Goal: Task Accomplishment & Management: Complete application form

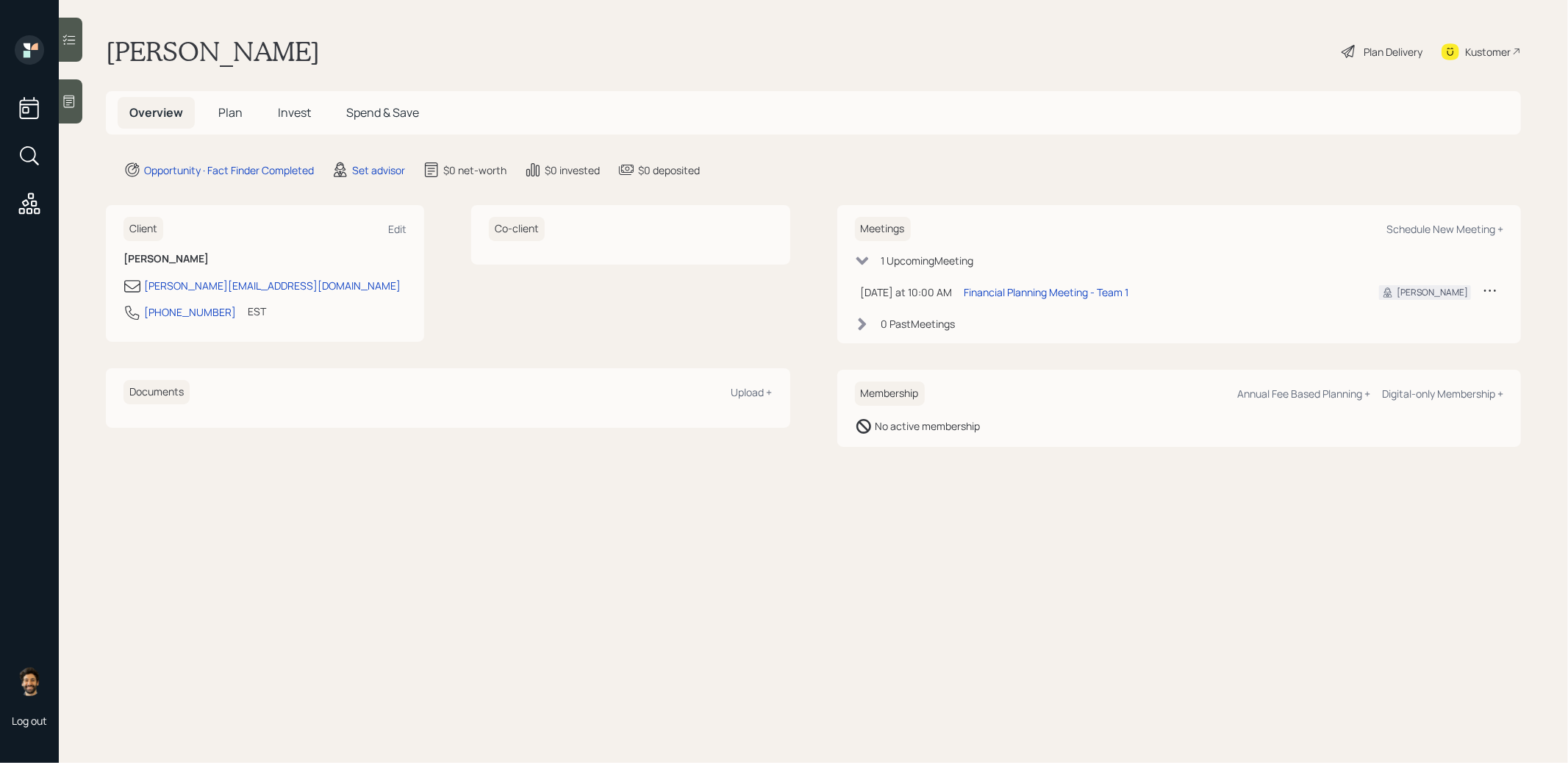
click at [352, 165] on div "Set advisor" at bounding box center [368, 170] width 74 height 17
click at [382, 175] on div "Set advisor" at bounding box center [379, 170] width 53 height 16
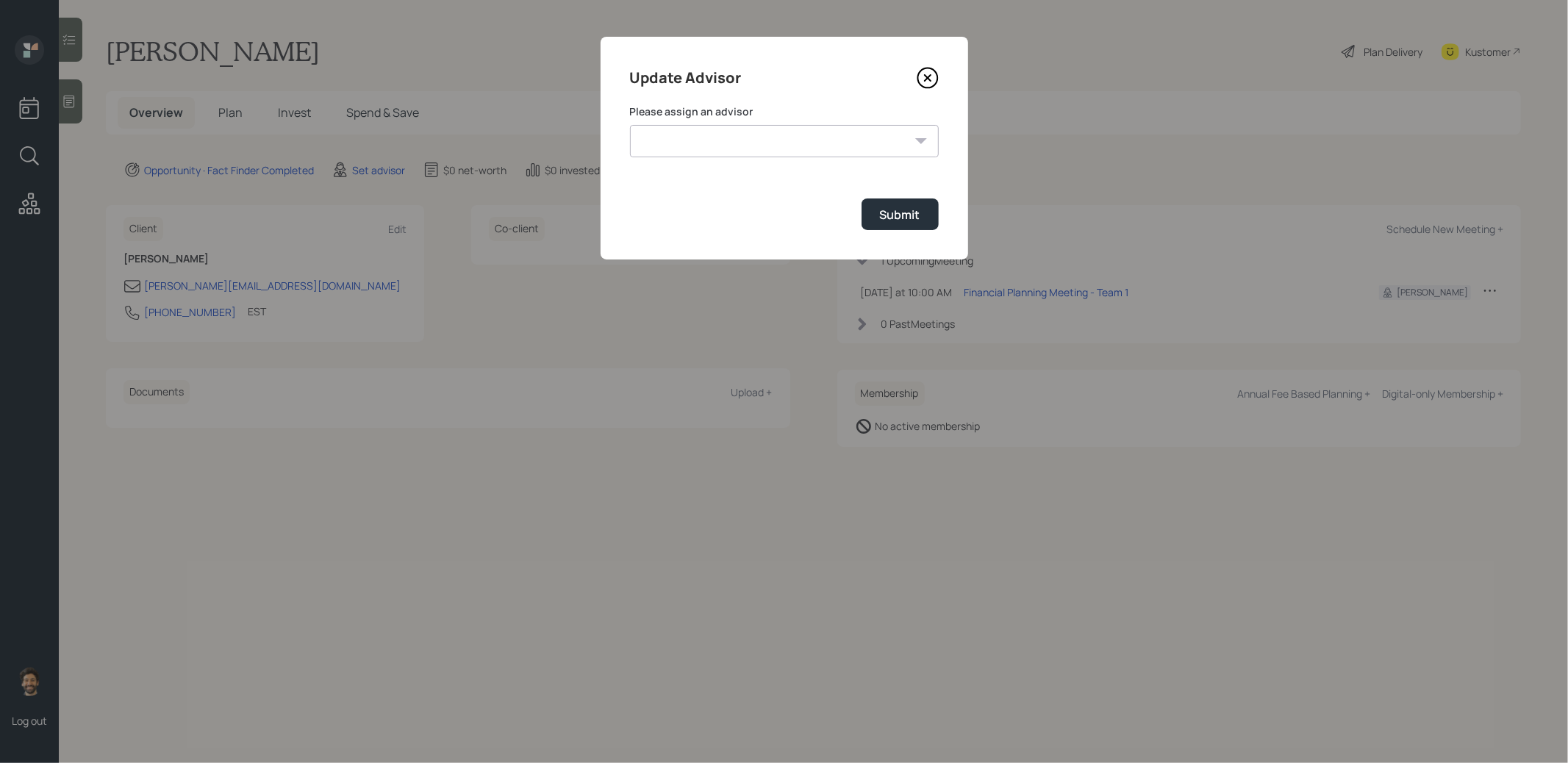
click at [716, 149] on select "[PERSON_NAME] [PERSON_NAME] End [PERSON_NAME] [PERSON_NAME] [PERSON_NAME] [PERS…" at bounding box center [784, 141] width 309 height 32
select select "f14b762f-c7c2-4b89-9227-8fa891345eea"
click at [630, 125] on select "[PERSON_NAME] [PERSON_NAME] End [PERSON_NAME] [PERSON_NAME] [PERSON_NAME] [PERS…" at bounding box center [784, 141] width 309 height 32
click at [900, 211] on div "Submit" at bounding box center [900, 215] width 41 height 17
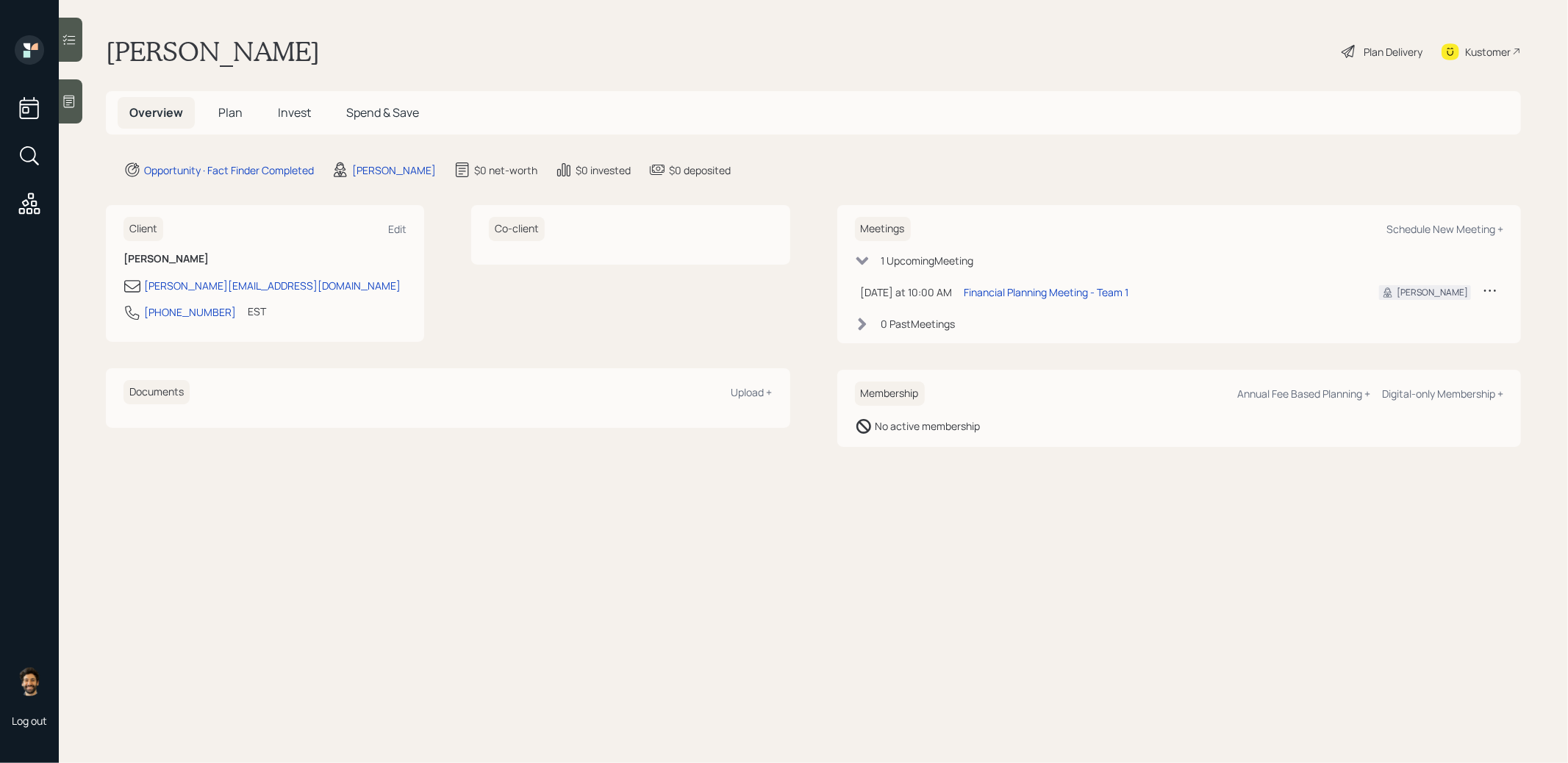
click at [225, 113] on span "Plan" at bounding box center [230, 113] width 24 height 17
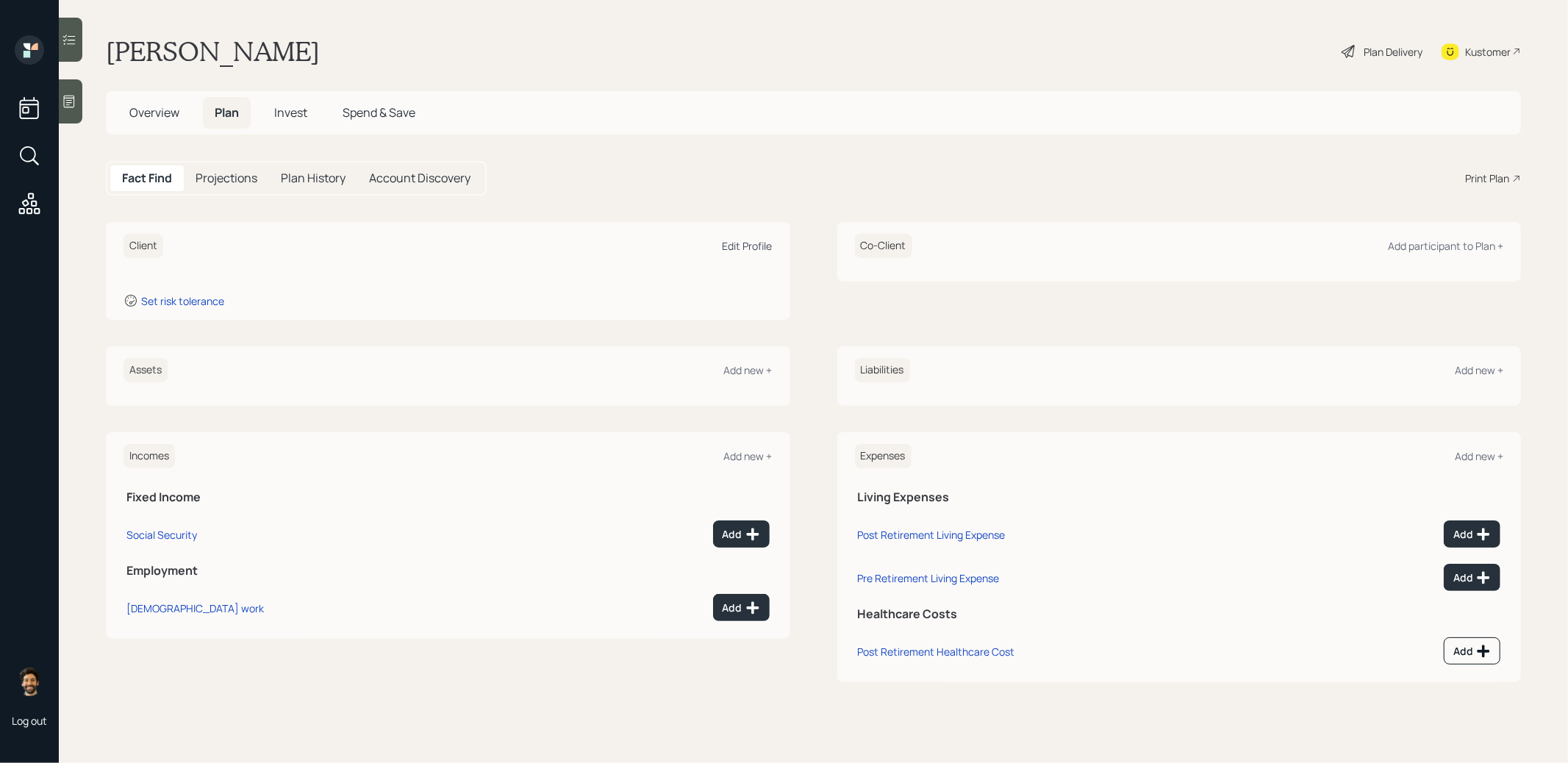
click at [752, 247] on div "Edit Profile" at bounding box center [747, 246] width 50 height 14
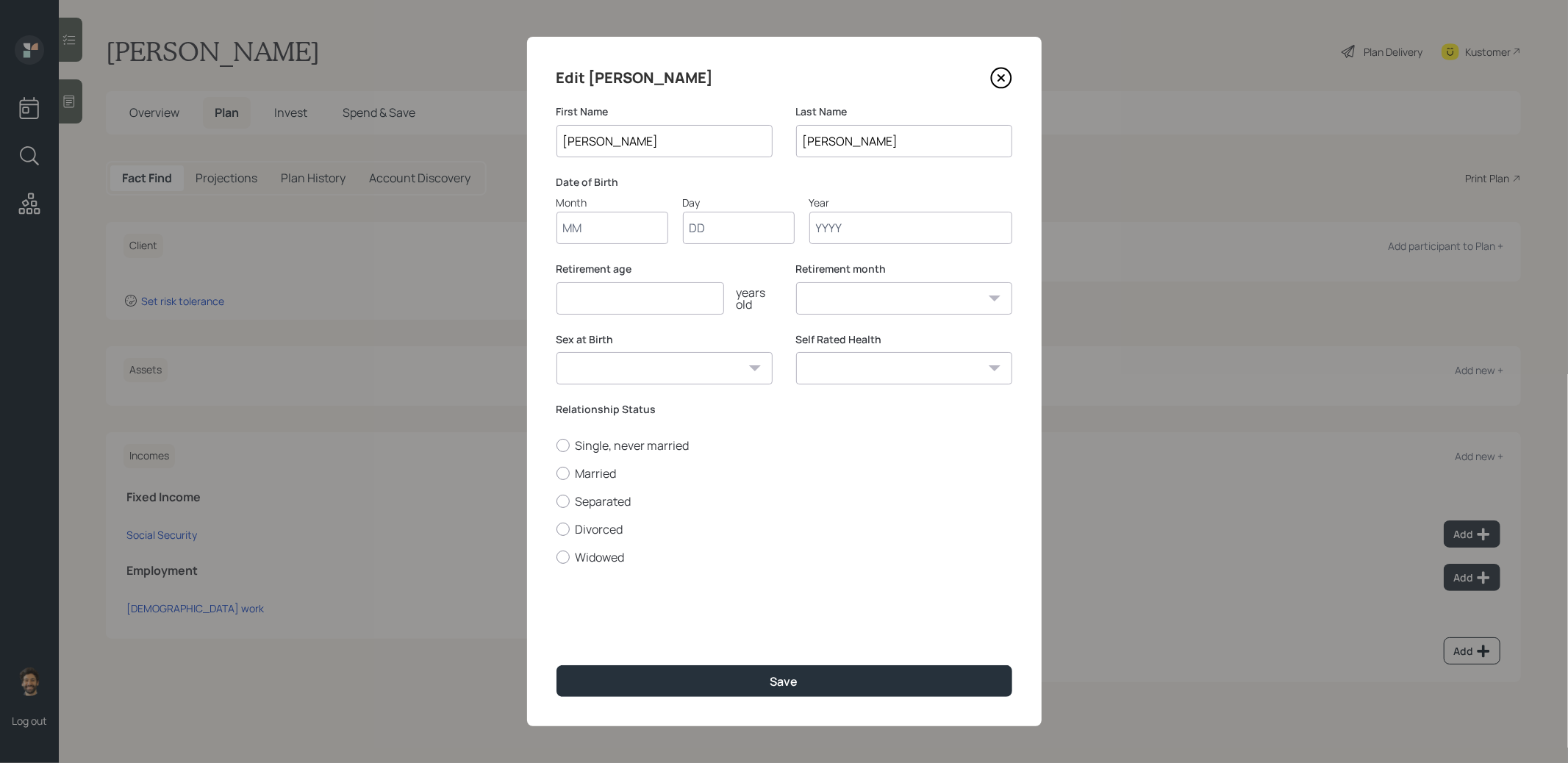
click at [574, 235] on input "Month" at bounding box center [612, 227] width 112 height 32
type input "01"
type input "1953"
select select "1"
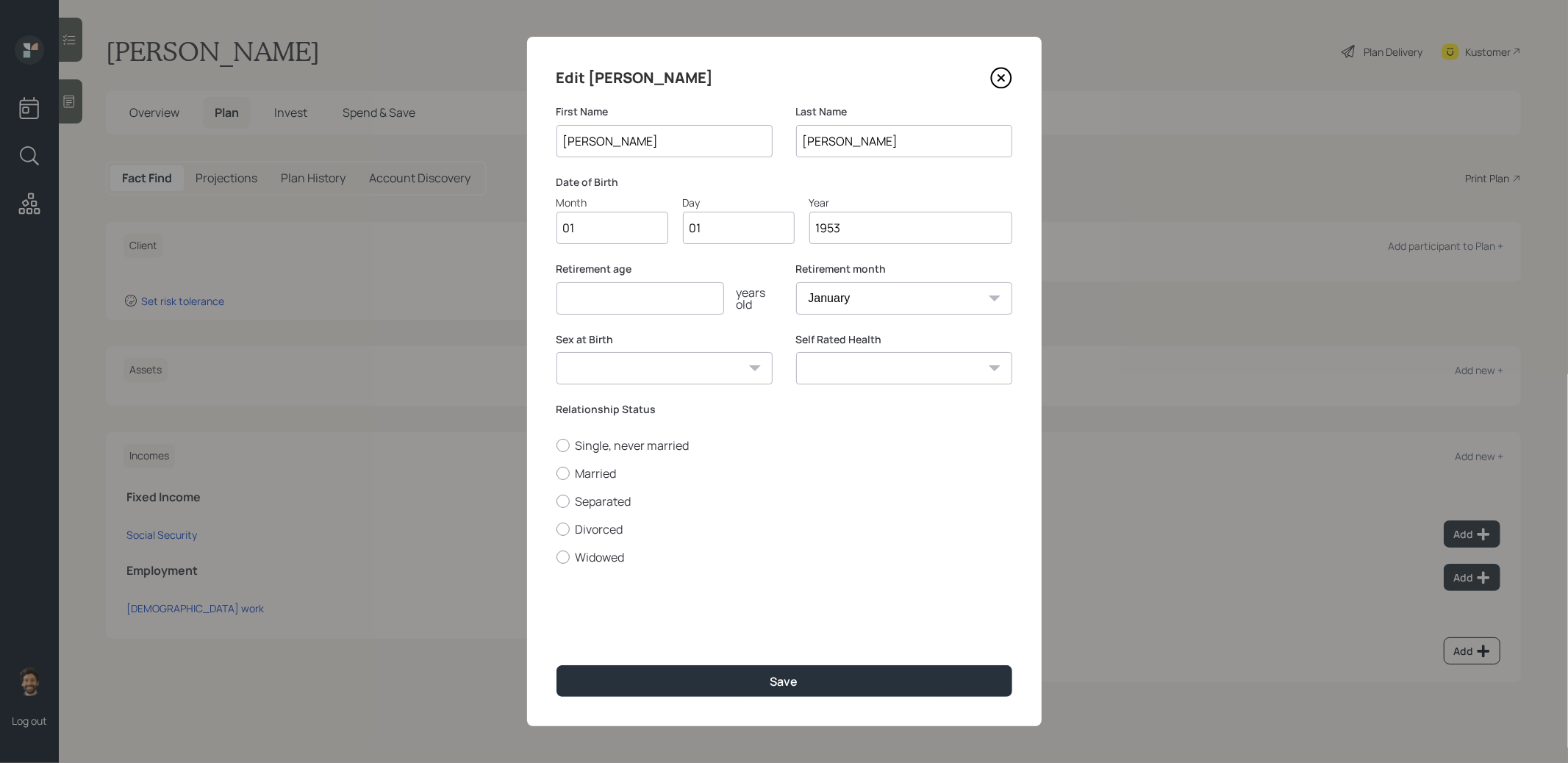
type input "1953"
click at [584, 304] on input "number" at bounding box center [640, 298] width 168 height 32
type input "65"
click at [584, 468] on label "Married" at bounding box center [784, 473] width 455 height 17
click at [556, 473] on input "Married" at bounding box center [555, 473] width 1 height 1
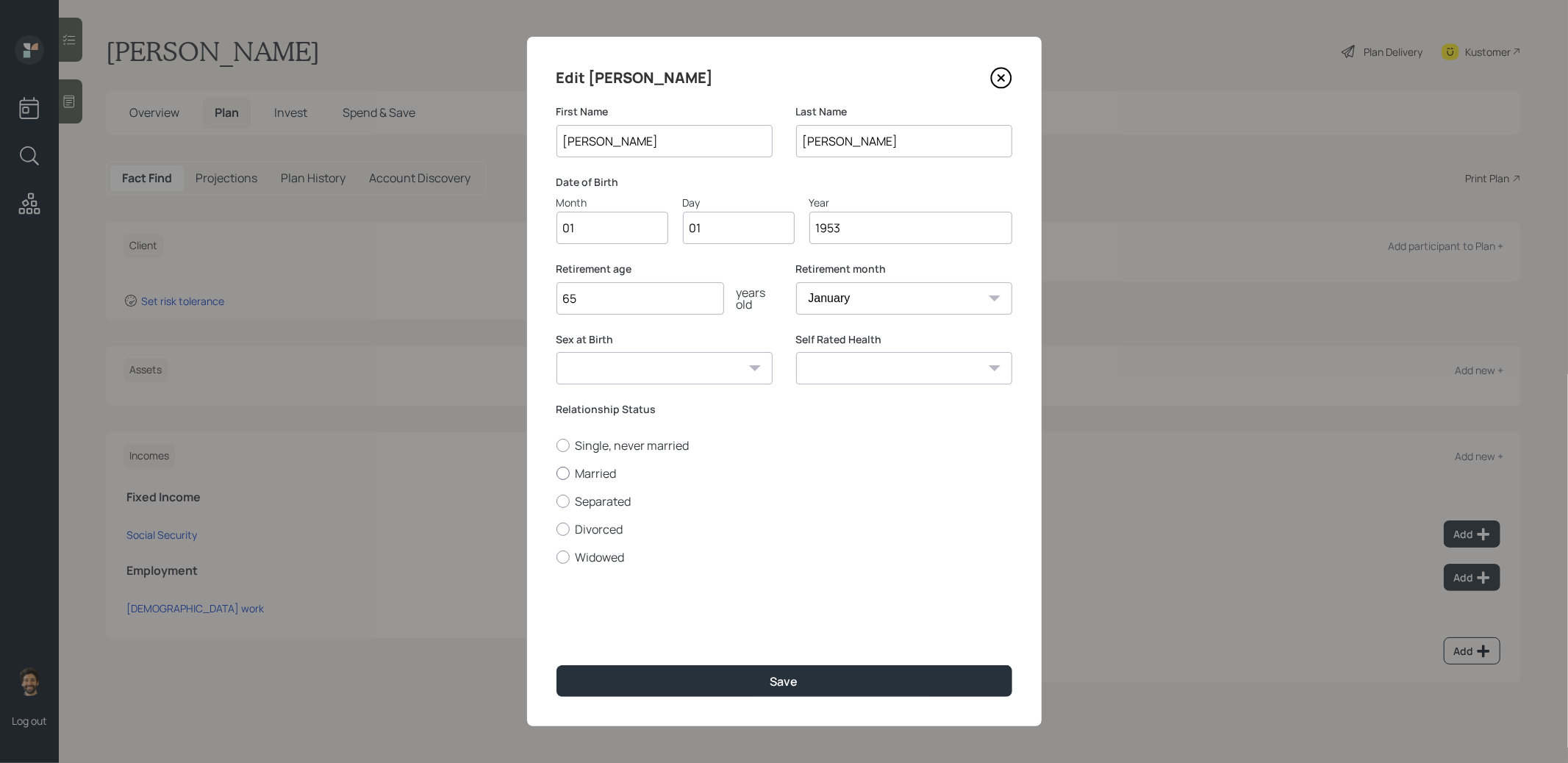
radio input "true"
click at [610, 621] on button "Save" at bounding box center [784, 680] width 455 height 32
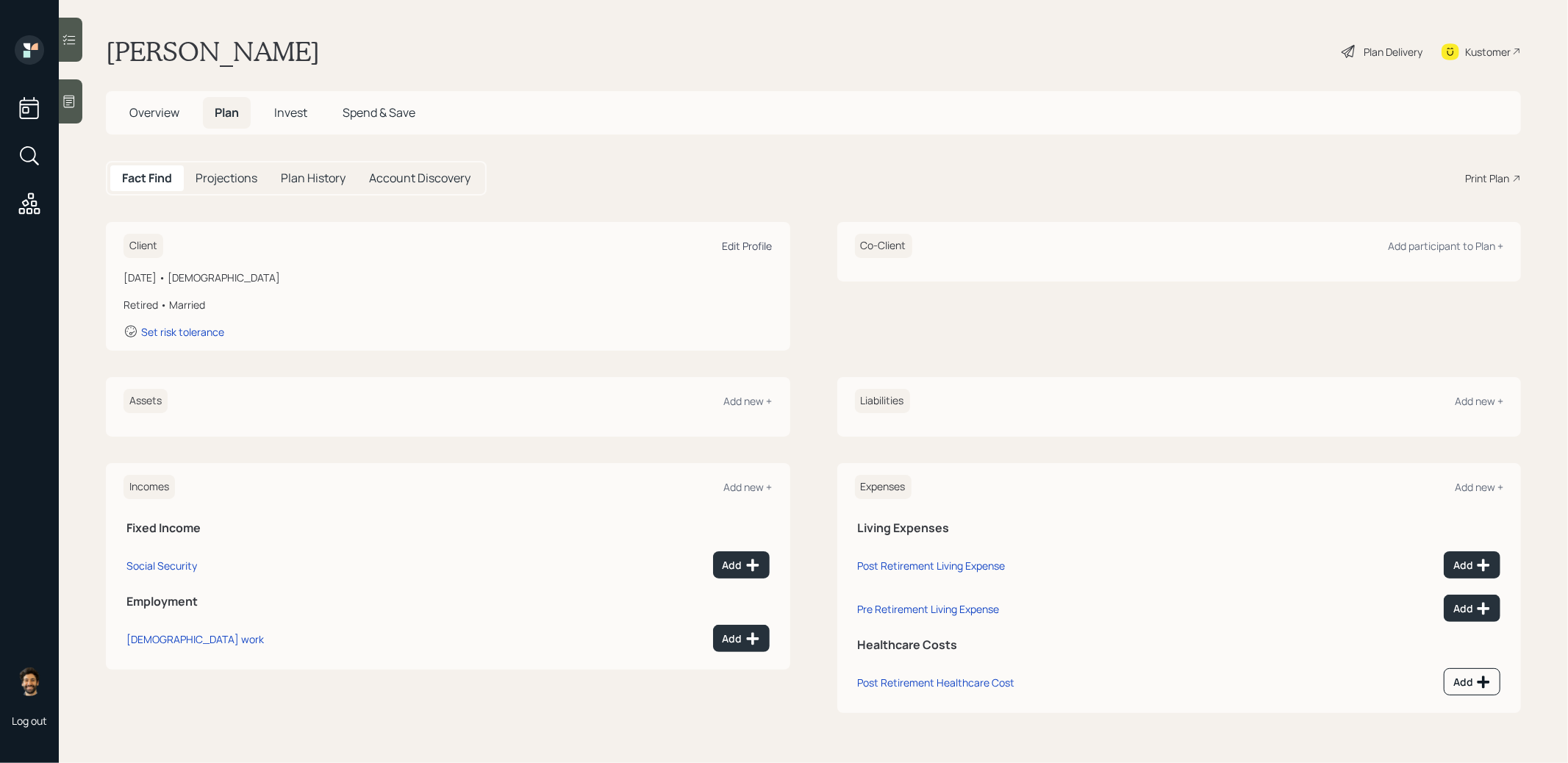
click at [759, 246] on div "Edit Profile" at bounding box center [747, 246] width 50 height 14
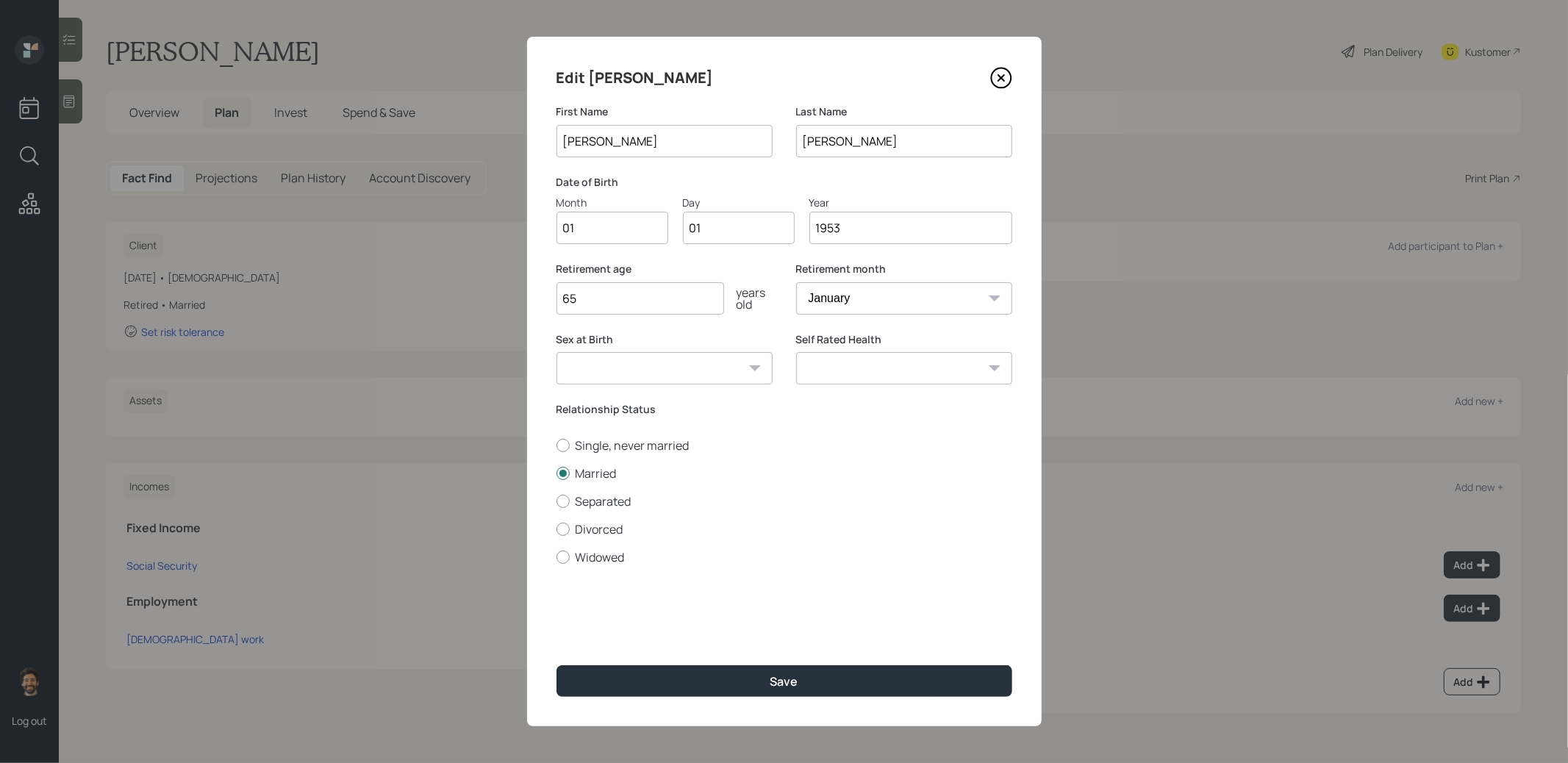
click at [862, 225] on input "1953" at bounding box center [911, 227] width 203 height 32
type input "1947"
click at [748, 621] on button "Save" at bounding box center [784, 680] width 455 height 32
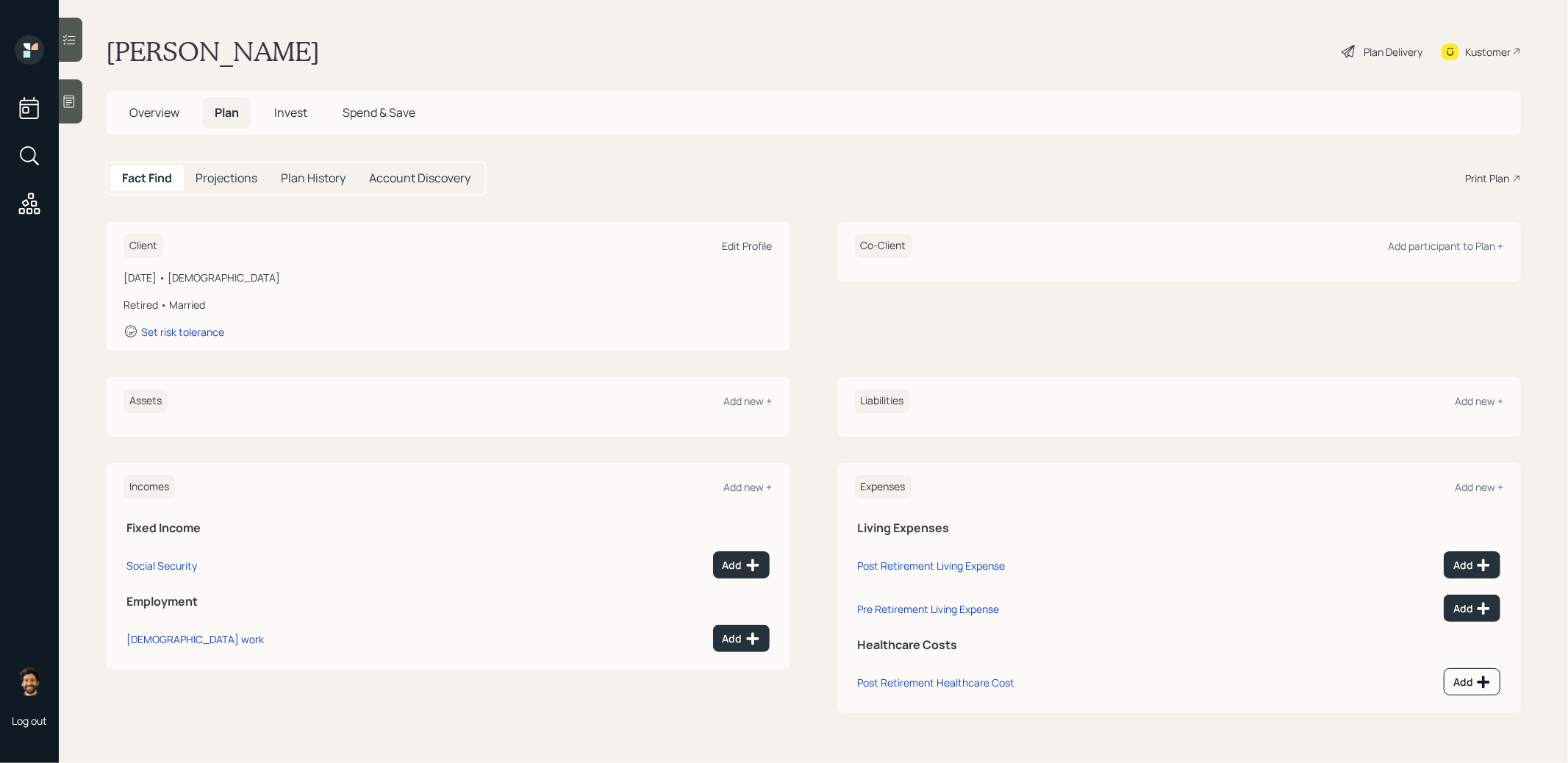
click at [761, 243] on div "Edit Profile" at bounding box center [747, 246] width 50 height 14
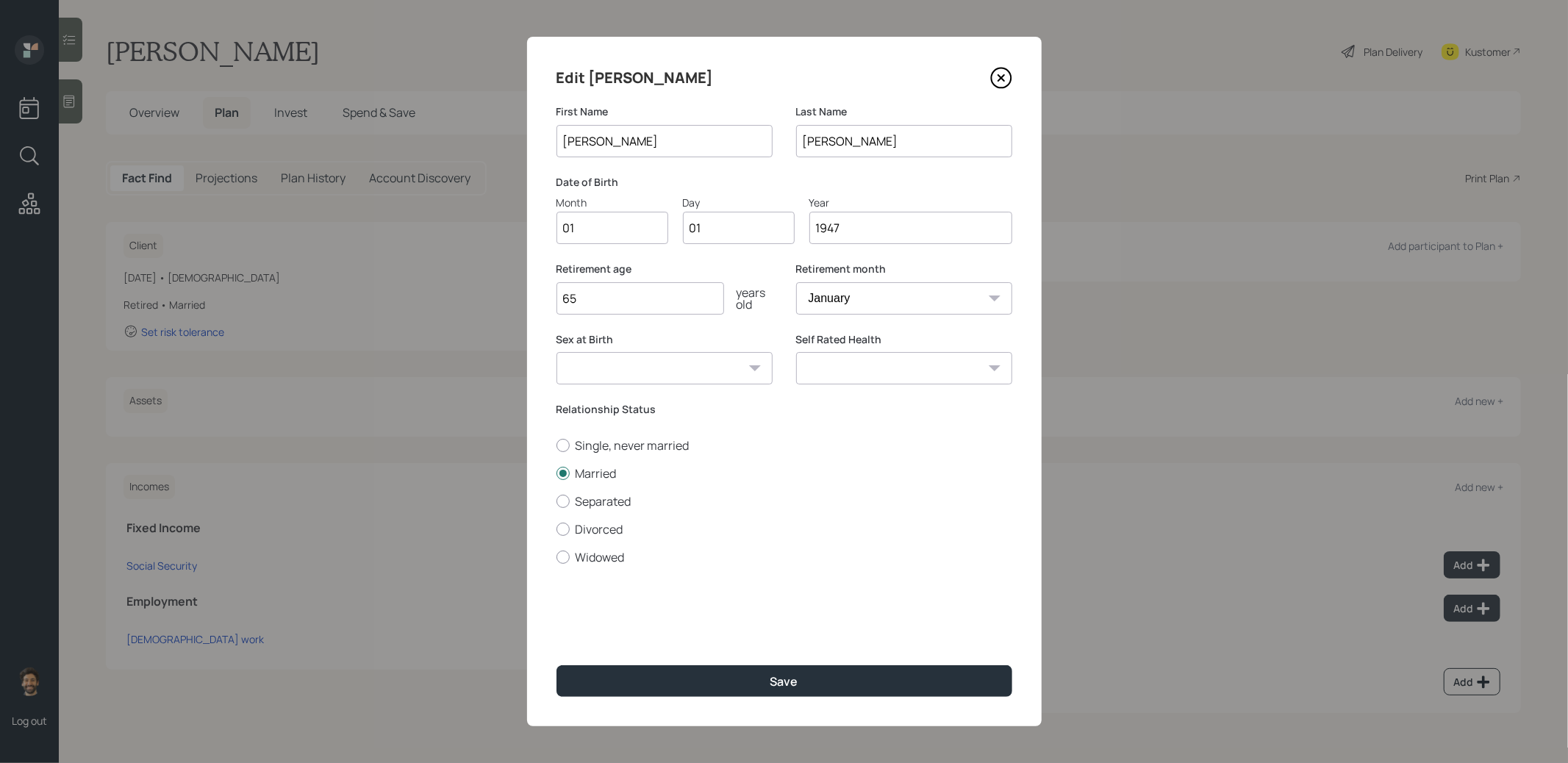
click at [863, 232] on input "1947" at bounding box center [911, 227] width 203 height 32
type input "1948"
click at [747, 621] on button "Save" at bounding box center [784, 680] width 455 height 32
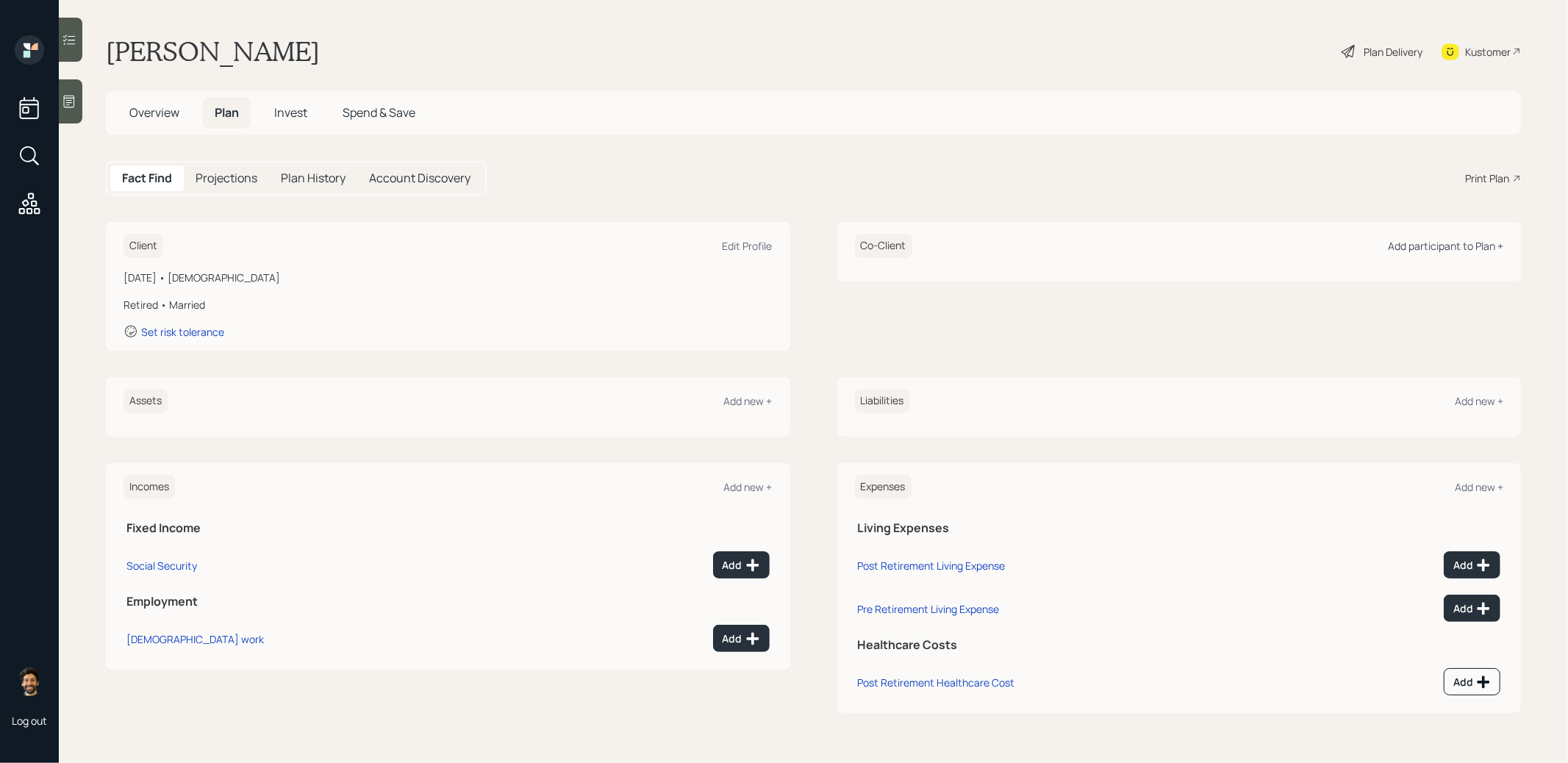
click at [1200, 248] on div "Add participant to Plan +" at bounding box center [1446, 246] width 116 height 14
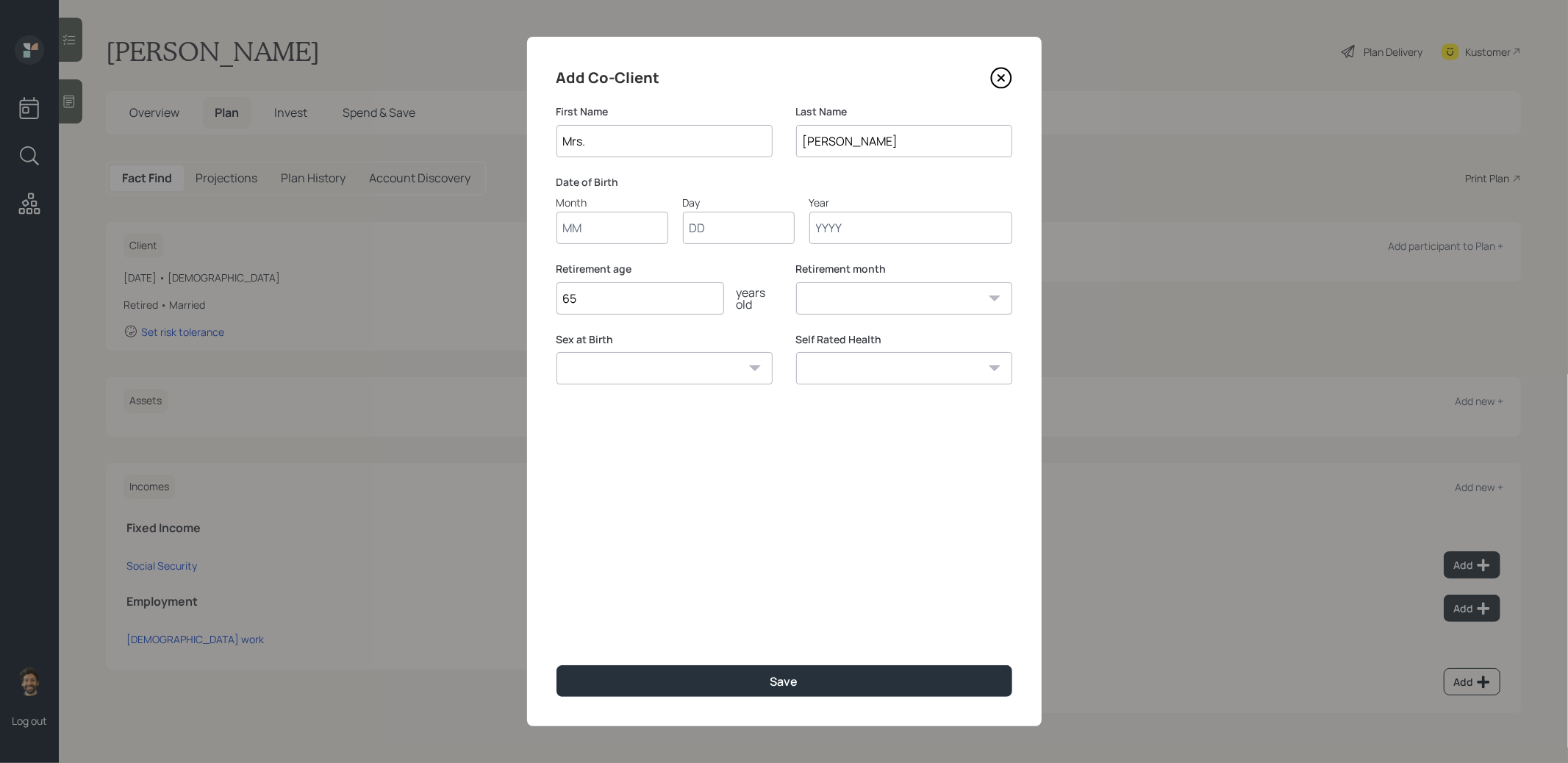
type input "Mrs."
click at [604, 234] on input "Month" at bounding box center [612, 227] width 112 height 32
type input "01"
type input "1950"
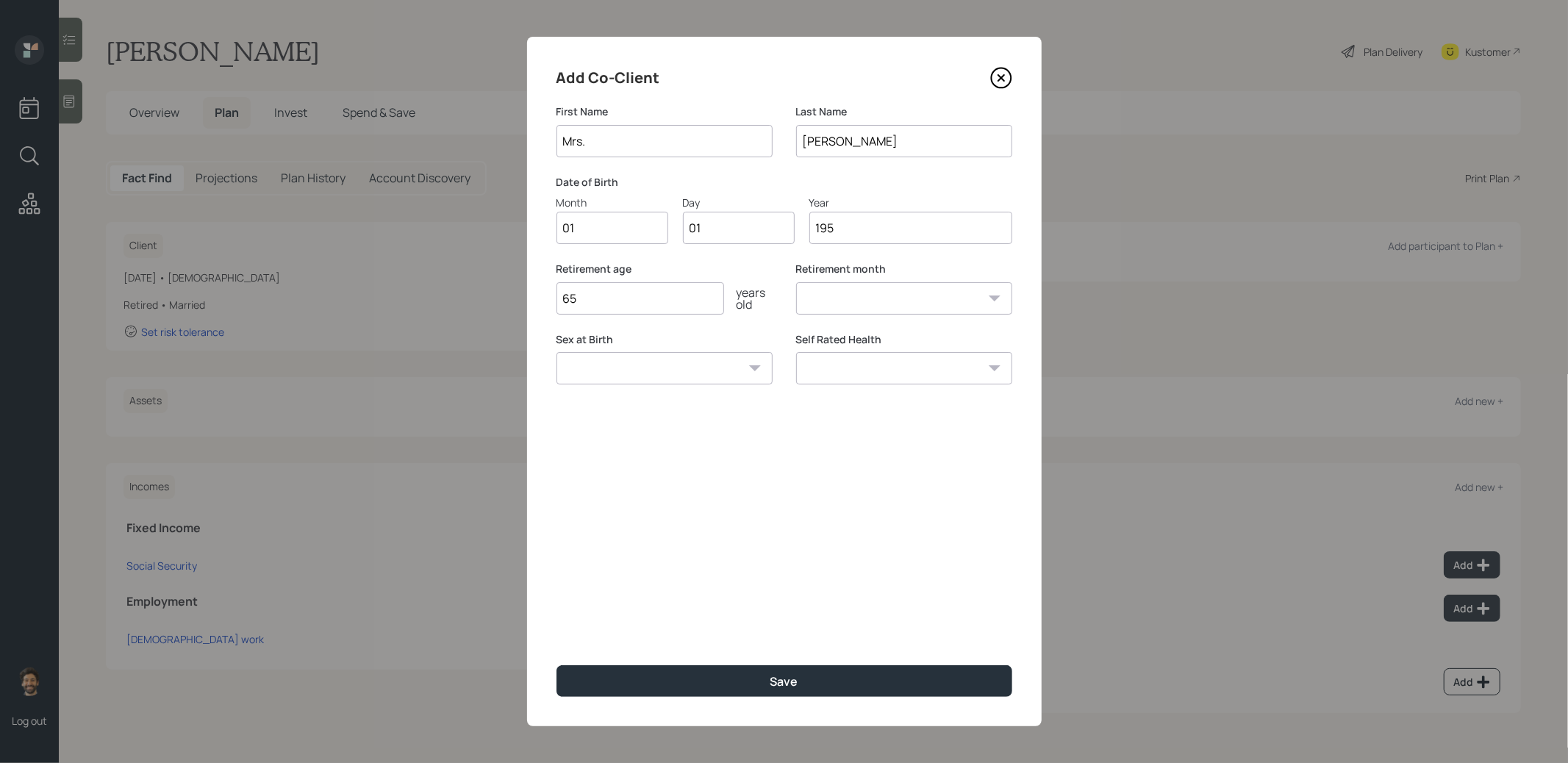
select select "1"
type input "1950"
click at [646, 621] on button "Save" at bounding box center [784, 680] width 455 height 32
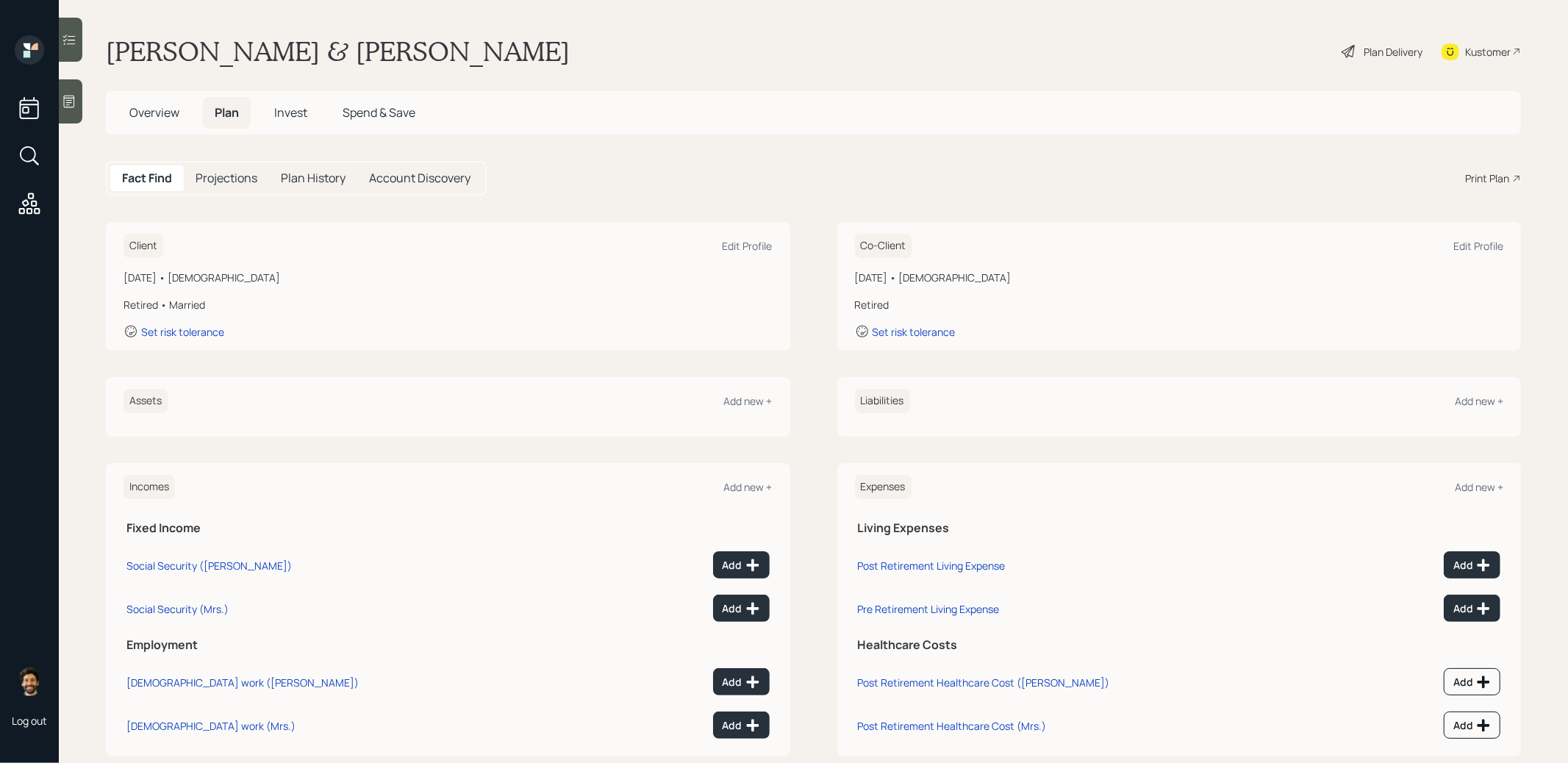
scroll to position [26, 0]
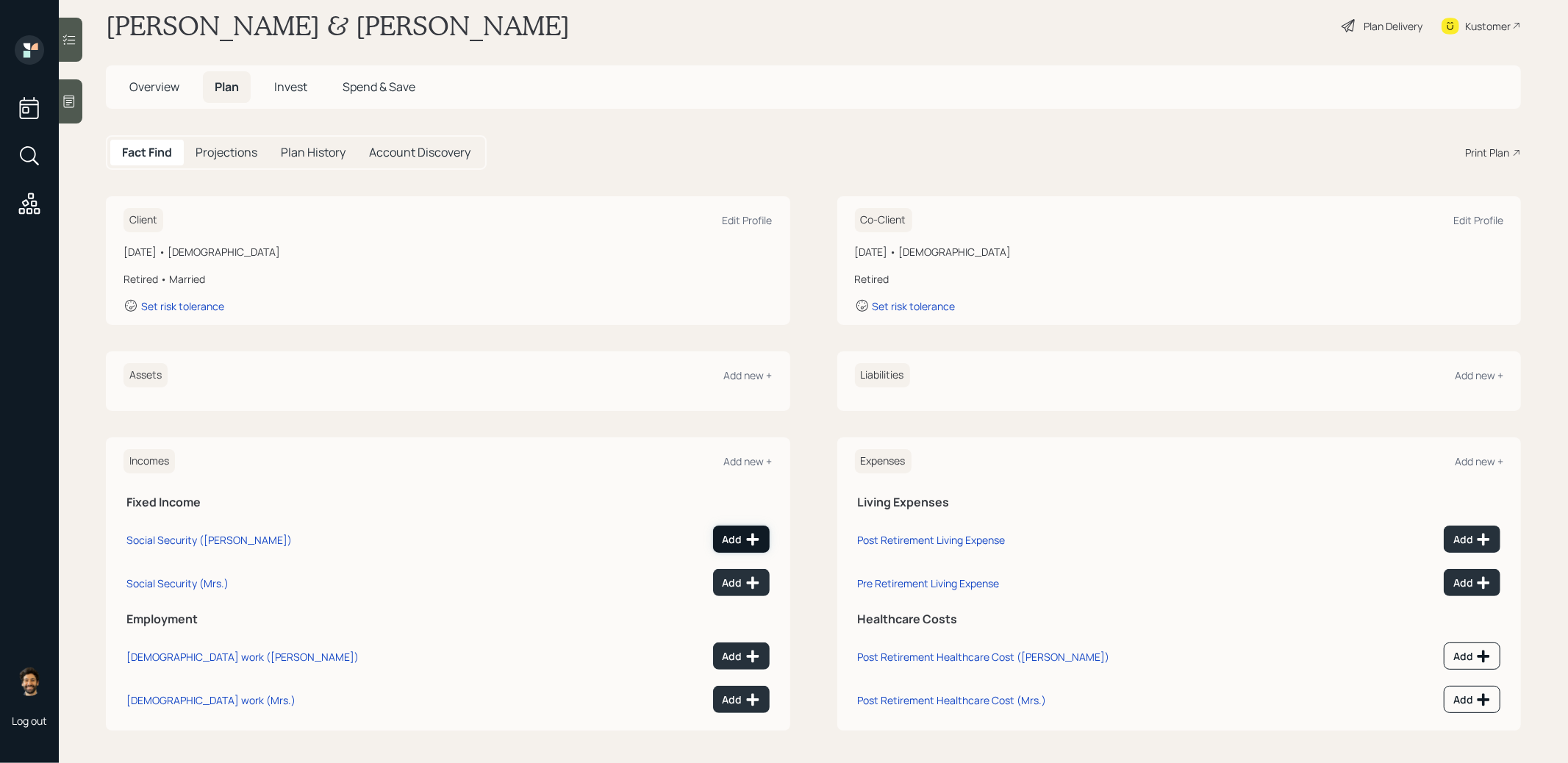
click at [736, 530] on button "Add" at bounding box center [741, 539] width 56 height 27
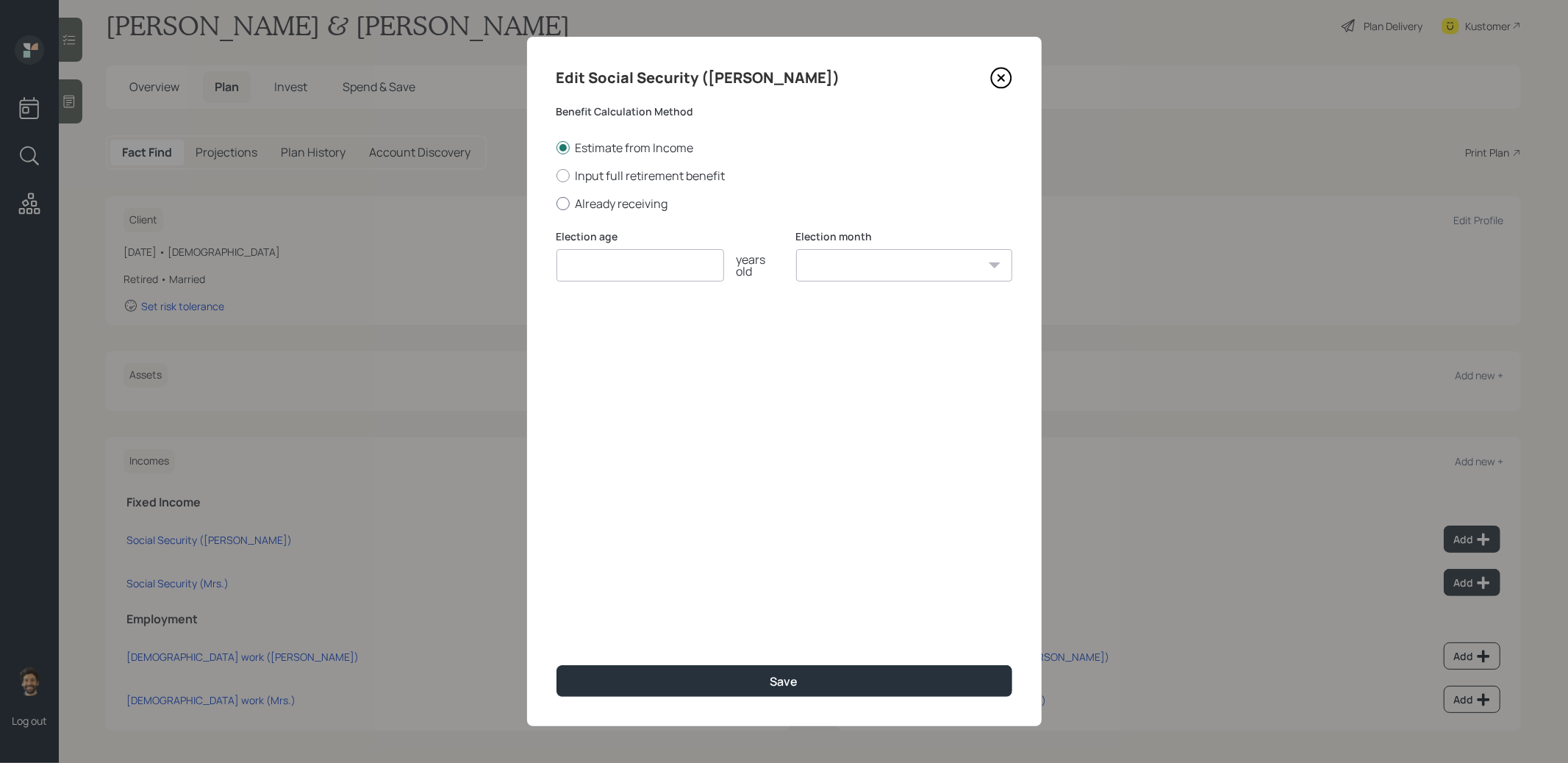
click at [627, 207] on label "Already receiving" at bounding box center [784, 203] width 455 height 17
click at [556, 204] on input "Already receiving" at bounding box center [555, 203] width 1 height 1
radio input "true"
click at [620, 338] on input "$" at bounding box center [784, 335] width 455 height 32
type input "$ 1"
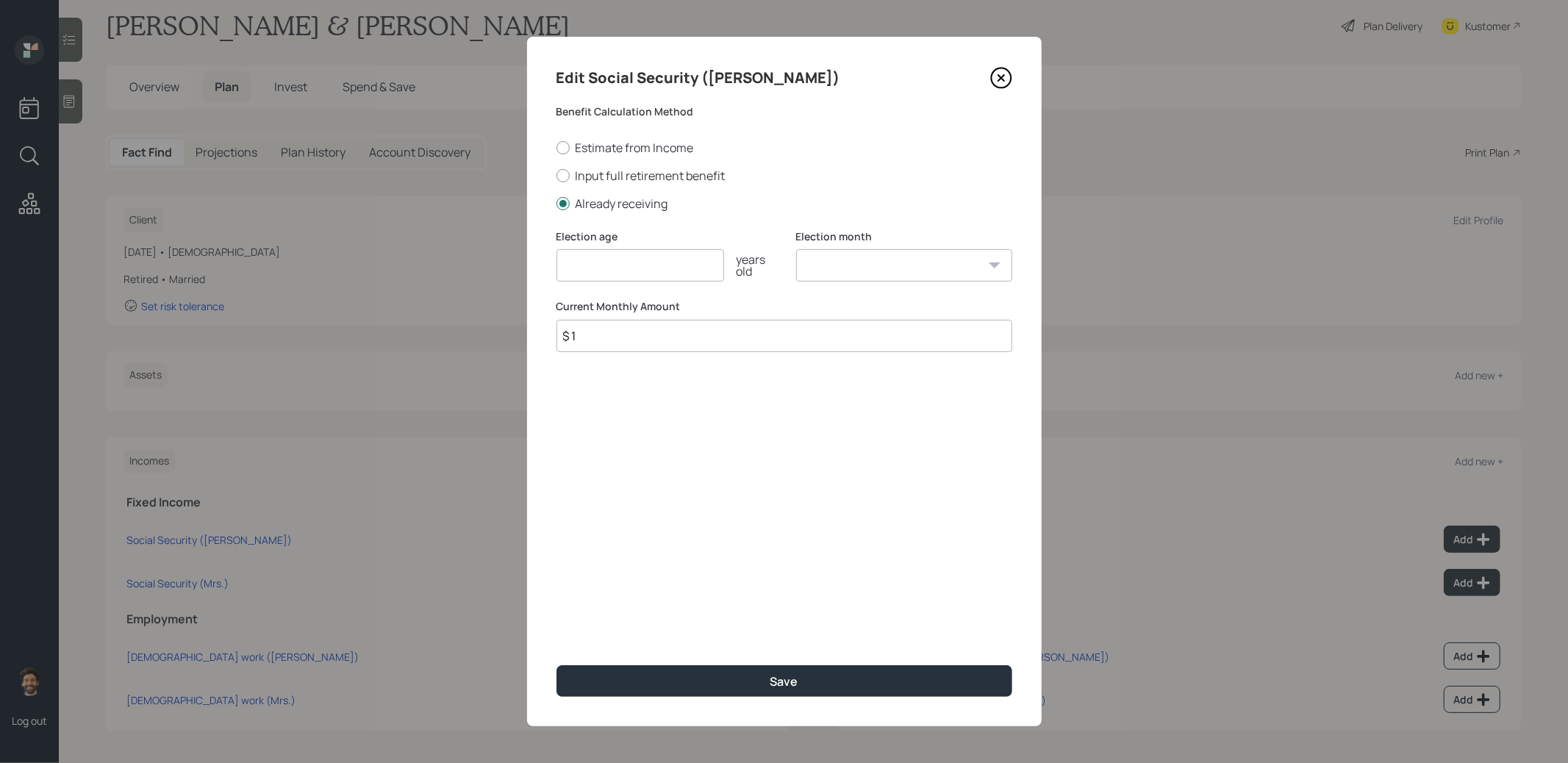
click at [599, 271] on input "number" at bounding box center [640, 265] width 168 height 32
type input "65"
click at [616, 621] on button "Save" at bounding box center [784, 680] width 455 height 32
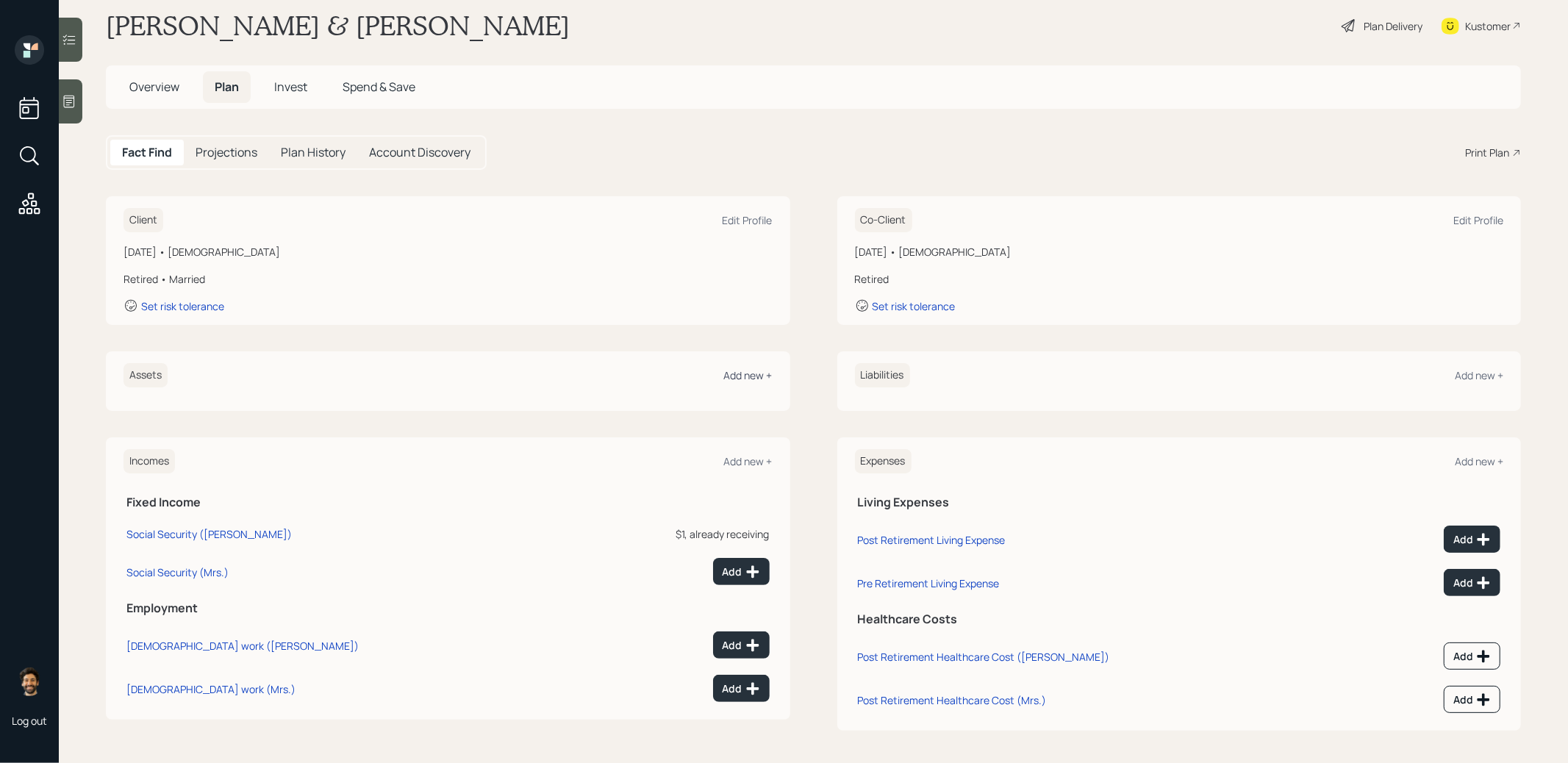
click at [755, 379] on div "Add new +" at bounding box center [749, 375] width 49 height 14
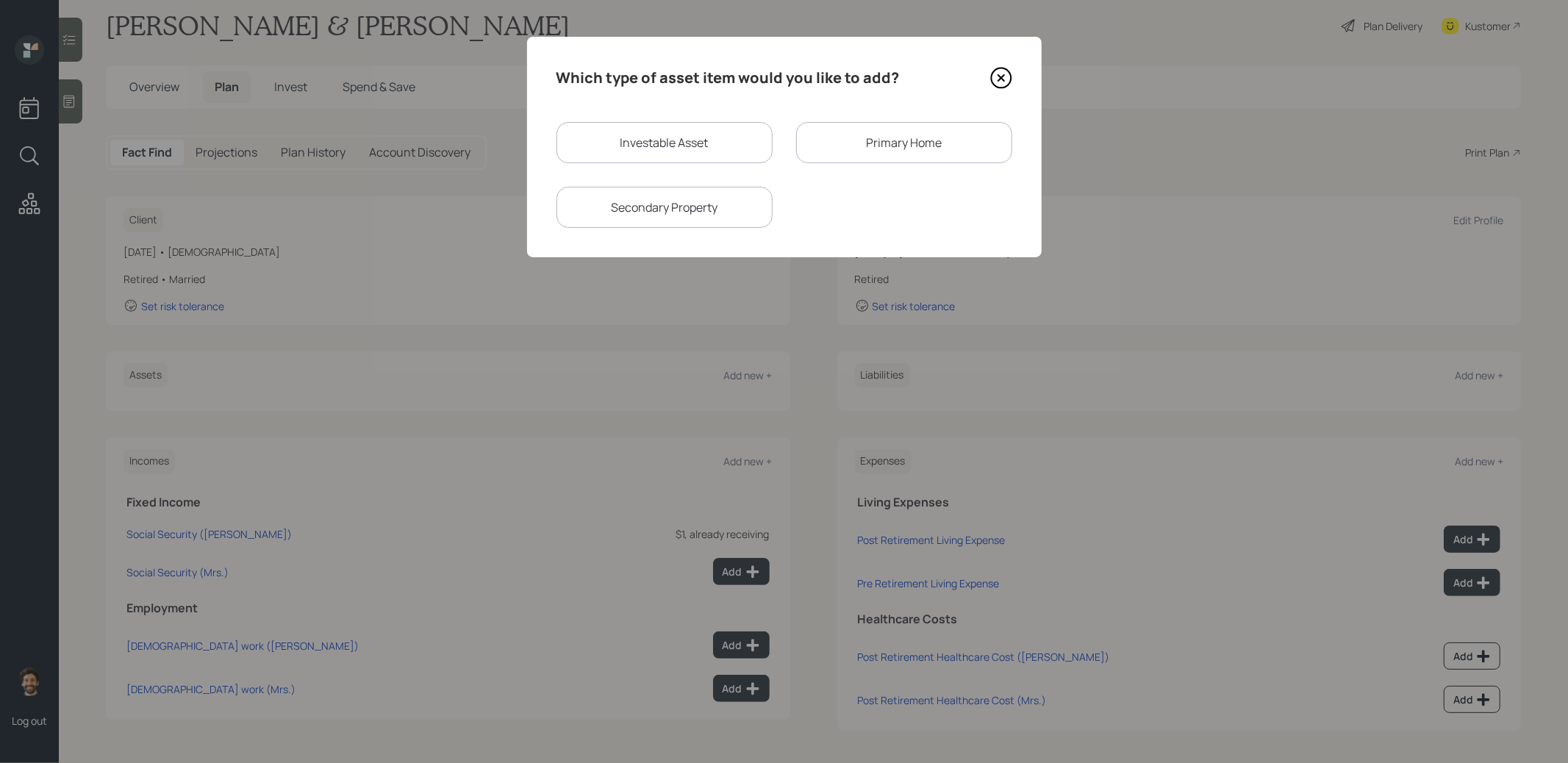
click at [636, 150] on div "Investable Asset" at bounding box center [664, 143] width 217 height 41
select select "taxable"
select select "balanced"
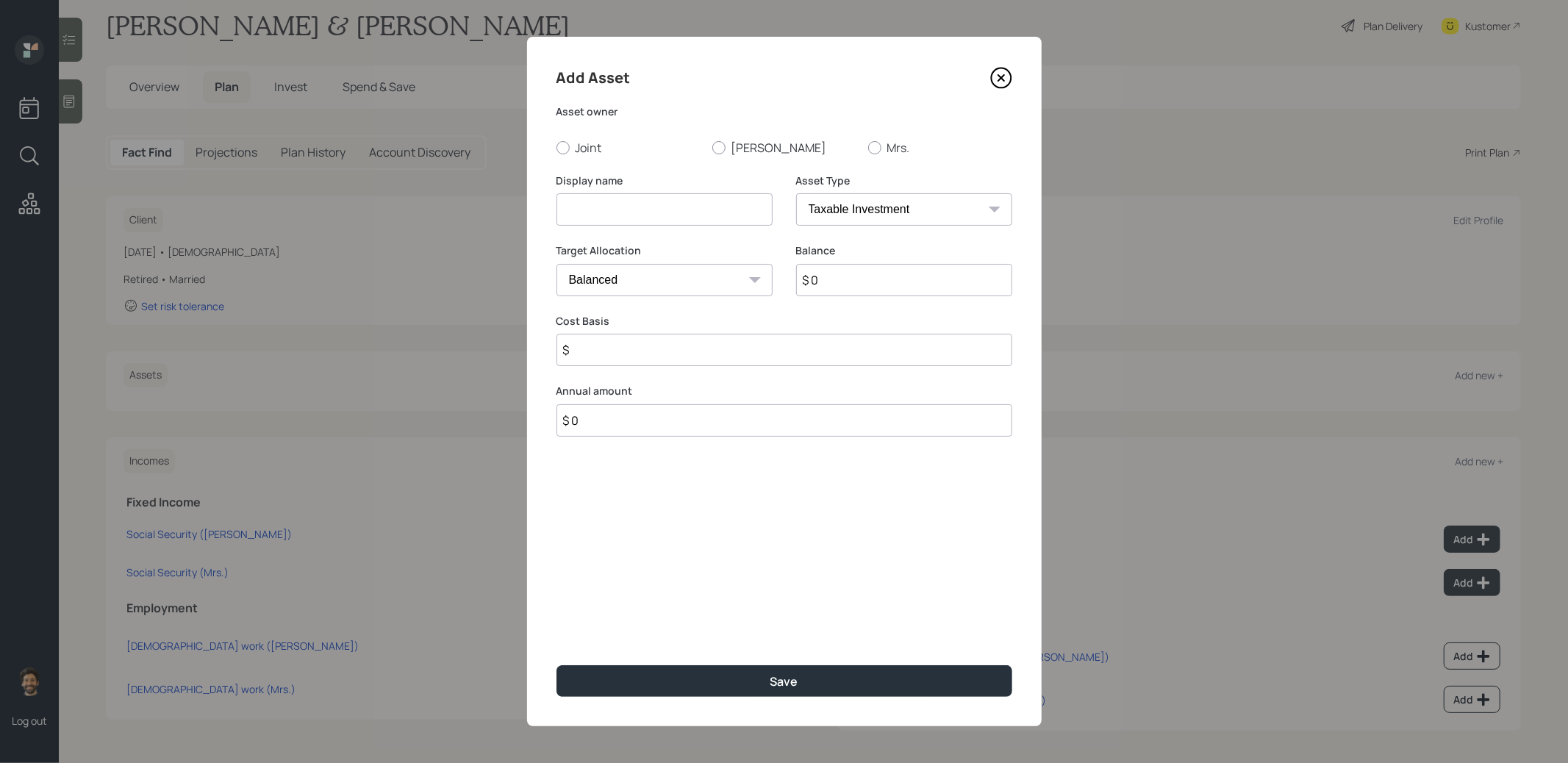
click at [630, 230] on div "Display name" at bounding box center [664, 209] width 217 height 71
click at [601, 213] on input at bounding box center [664, 209] width 217 height 32
type input "Roth IRA"
click at [854, 281] on input "$ 0" at bounding box center [904, 280] width 217 height 32
type input "$ 200,000"
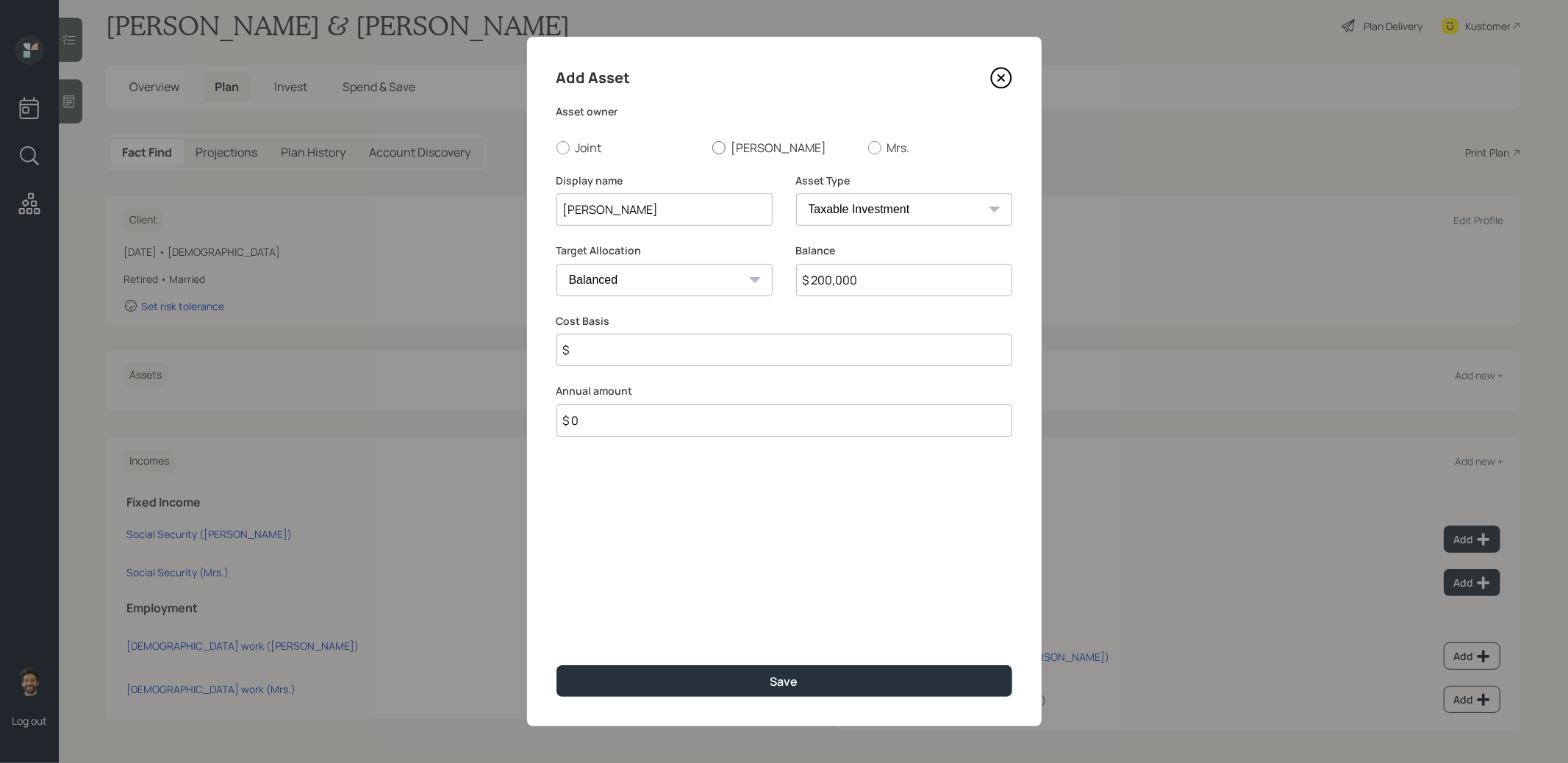
click at [750, 145] on label "Robert" at bounding box center [784, 148] width 144 height 17
click at [713, 147] on input "Robert" at bounding box center [712, 147] width 1 height 1
radio input "true"
click at [828, 197] on select "SEP IRA IRA Roth IRA 401(k) Roth 401(k) 403(b) Roth 403(b) 457(b) Roth 457(b) H…" at bounding box center [904, 209] width 217 height 32
select select "roth_ira"
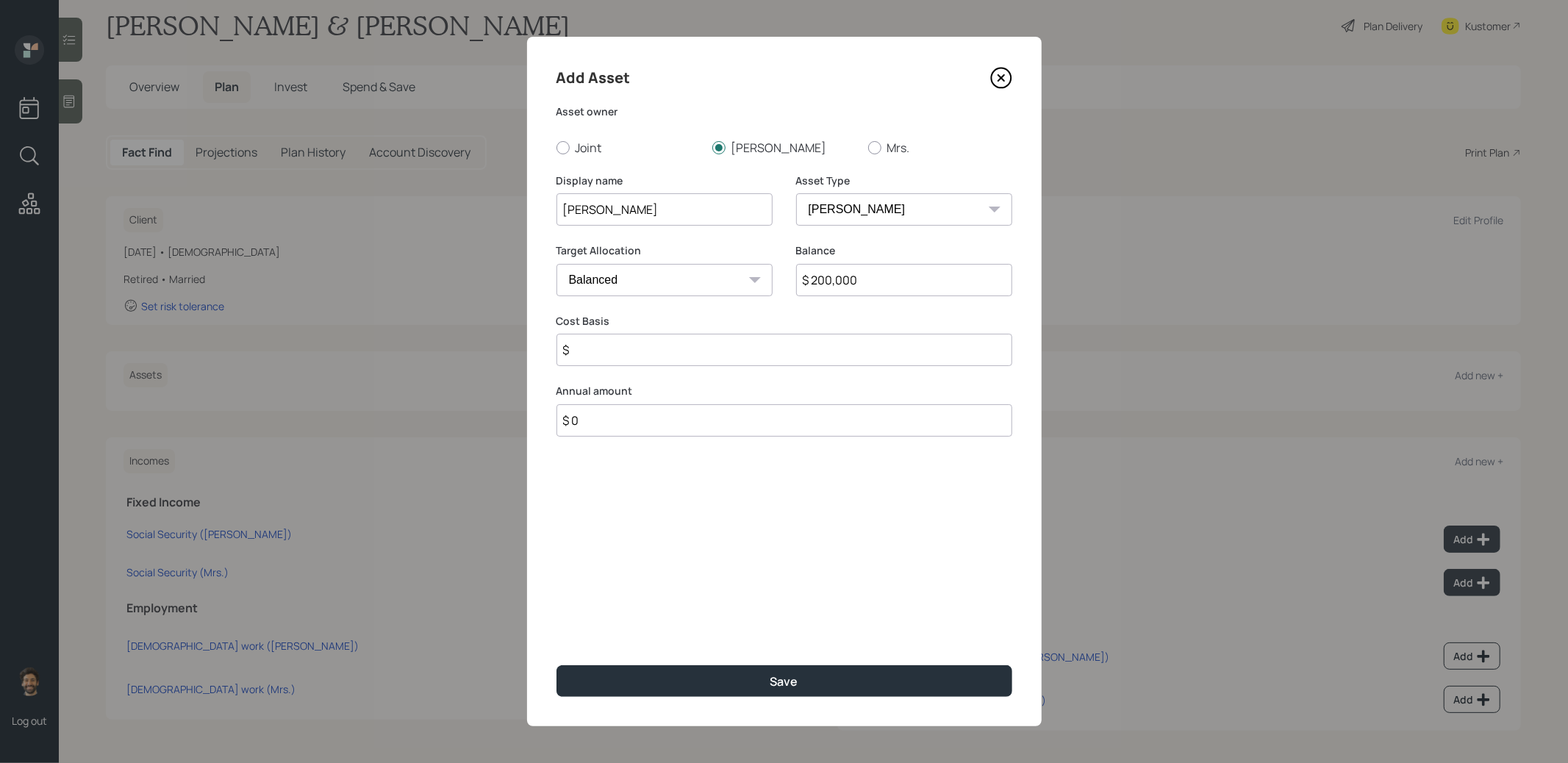
click at [796, 193] on select "SEP IRA IRA Roth IRA 401(k) Roth 401(k) 403(b) Roth 403(b) 457(b) Roth 457(b) H…" at bounding box center [904, 209] width 217 height 32
click at [642, 358] on input "$" at bounding box center [784, 349] width 455 height 32
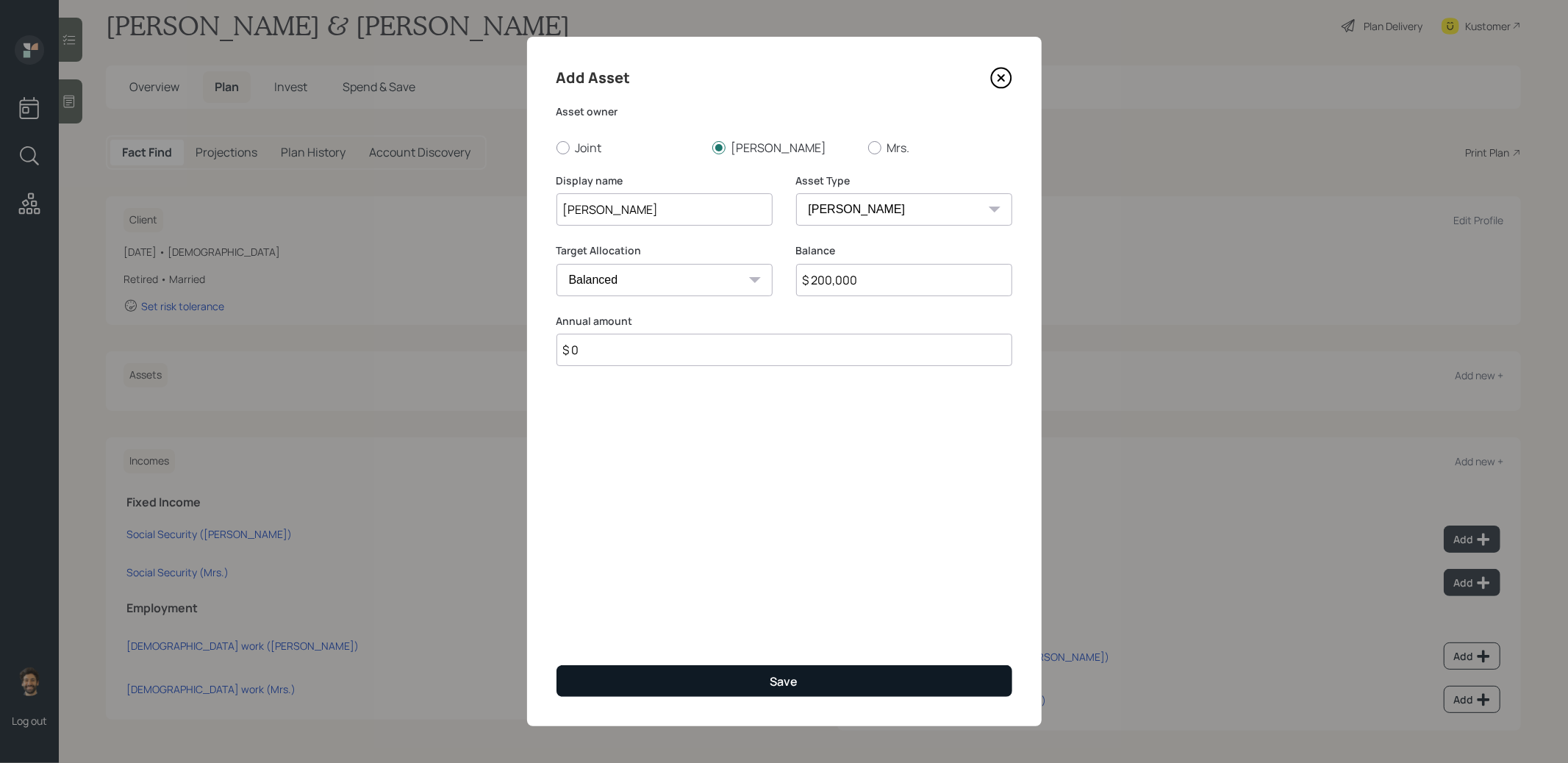
type input "$ 0"
click at [627, 621] on button "Save" at bounding box center [784, 680] width 455 height 32
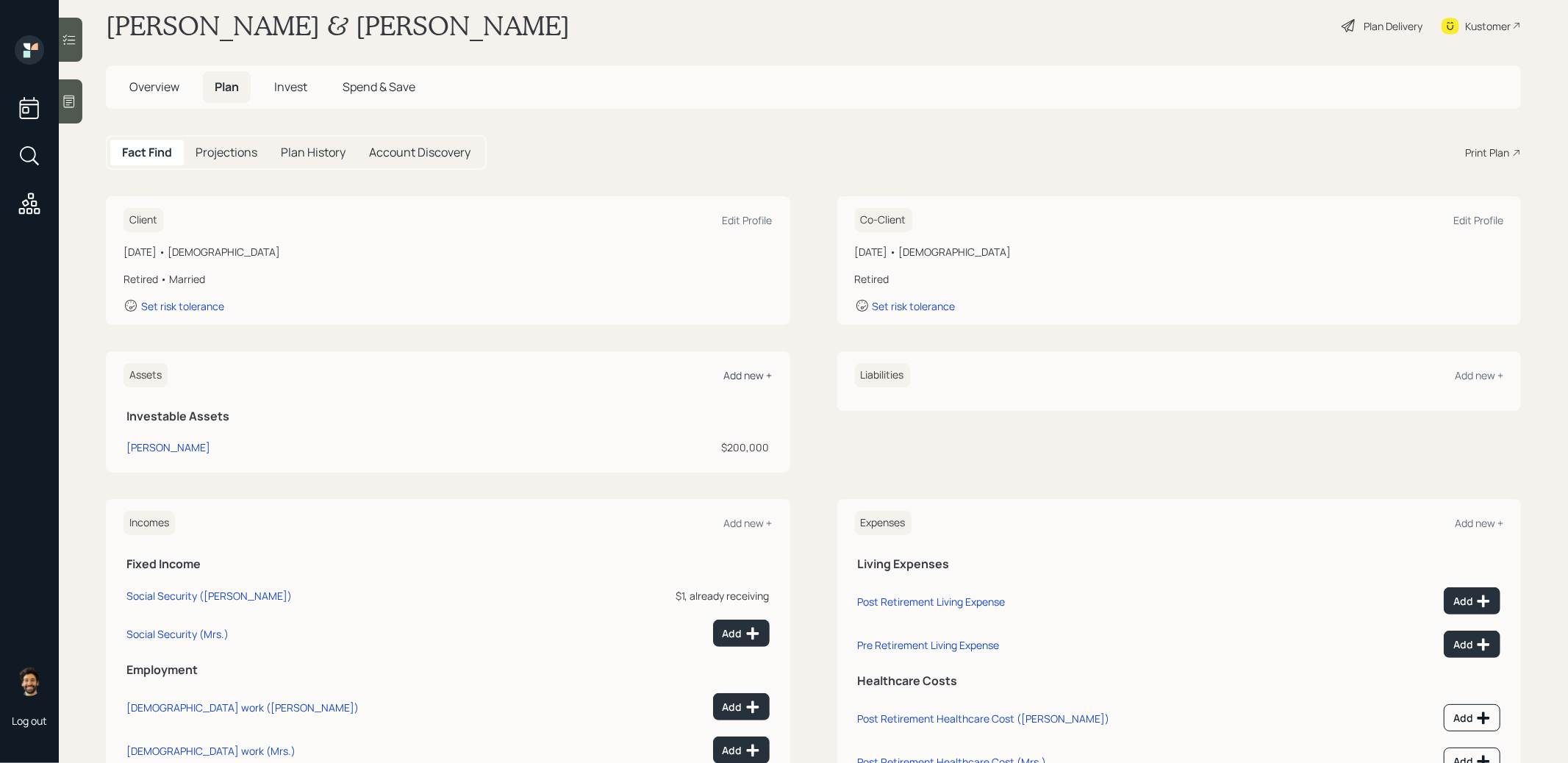
click at [735, 372] on div "Add new +" at bounding box center [749, 375] width 49 height 14
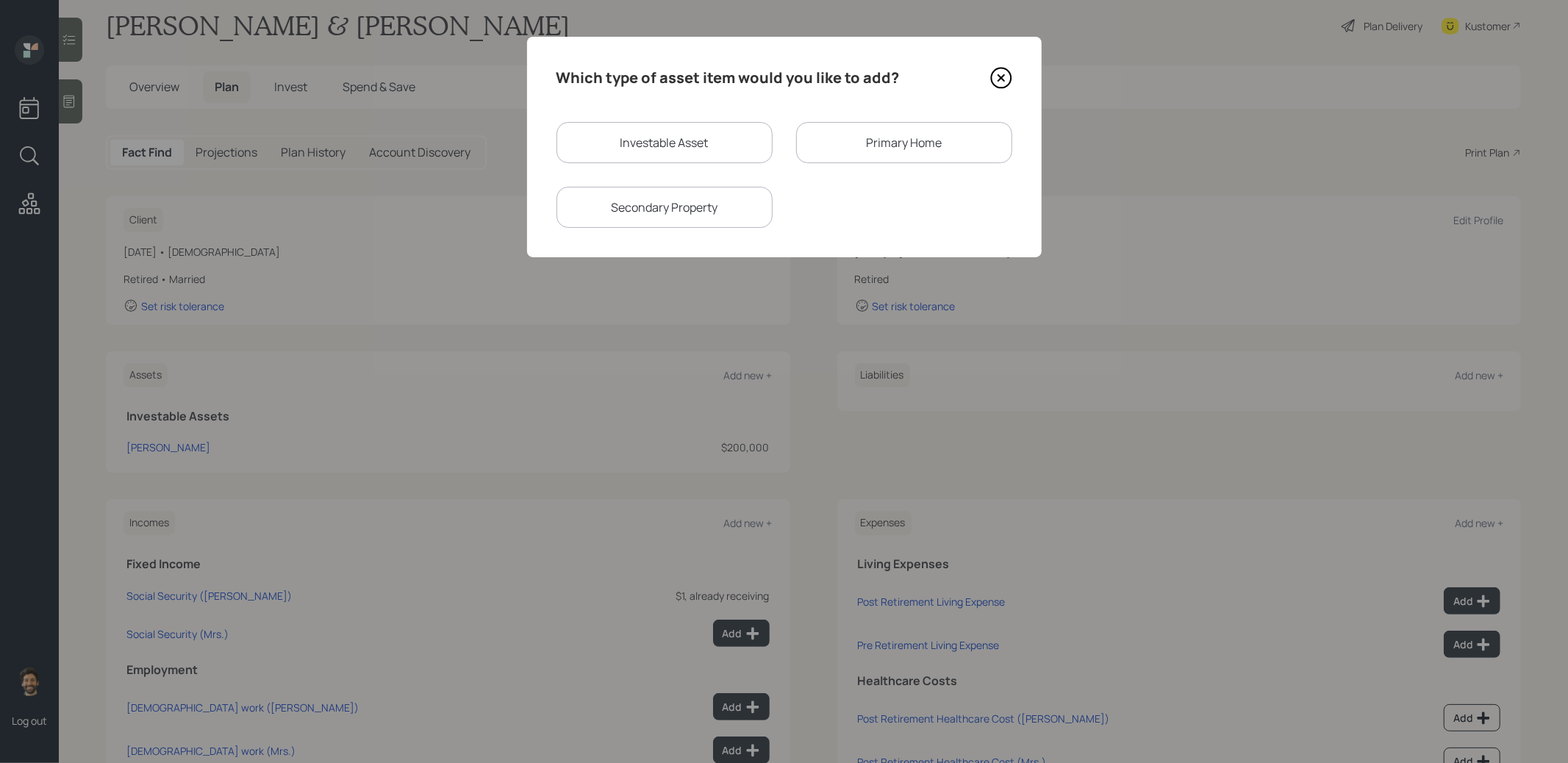
click at [637, 131] on div "Investable Asset" at bounding box center [664, 143] width 217 height 41
select select "taxable"
select select "balanced"
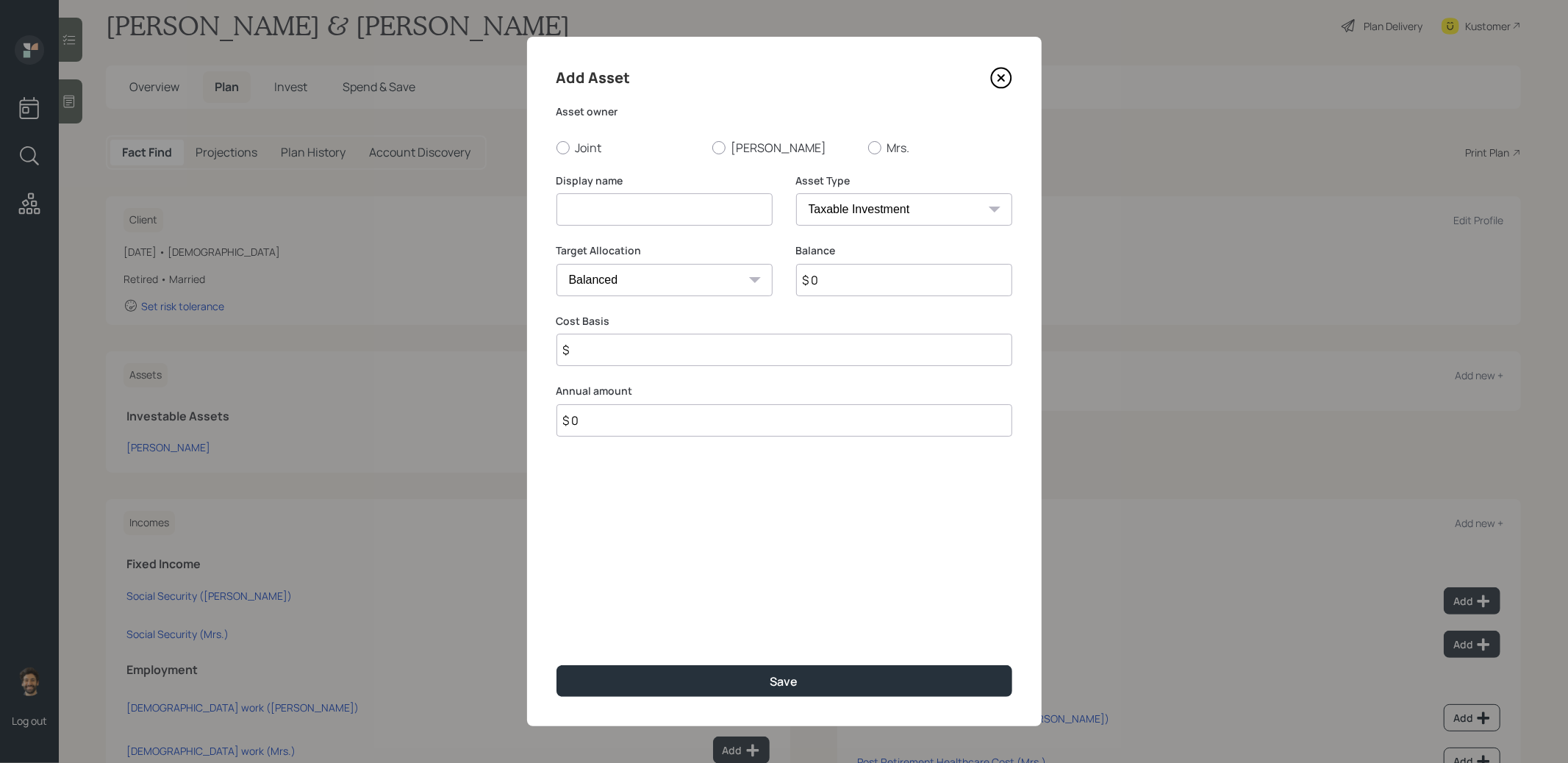
click at [620, 219] on input at bounding box center [664, 209] width 217 height 32
type input "Annuities"
click at [739, 148] on label "Robert" at bounding box center [784, 148] width 144 height 17
click at [713, 148] on input "Robert" at bounding box center [712, 147] width 1 height 1
radio input "true"
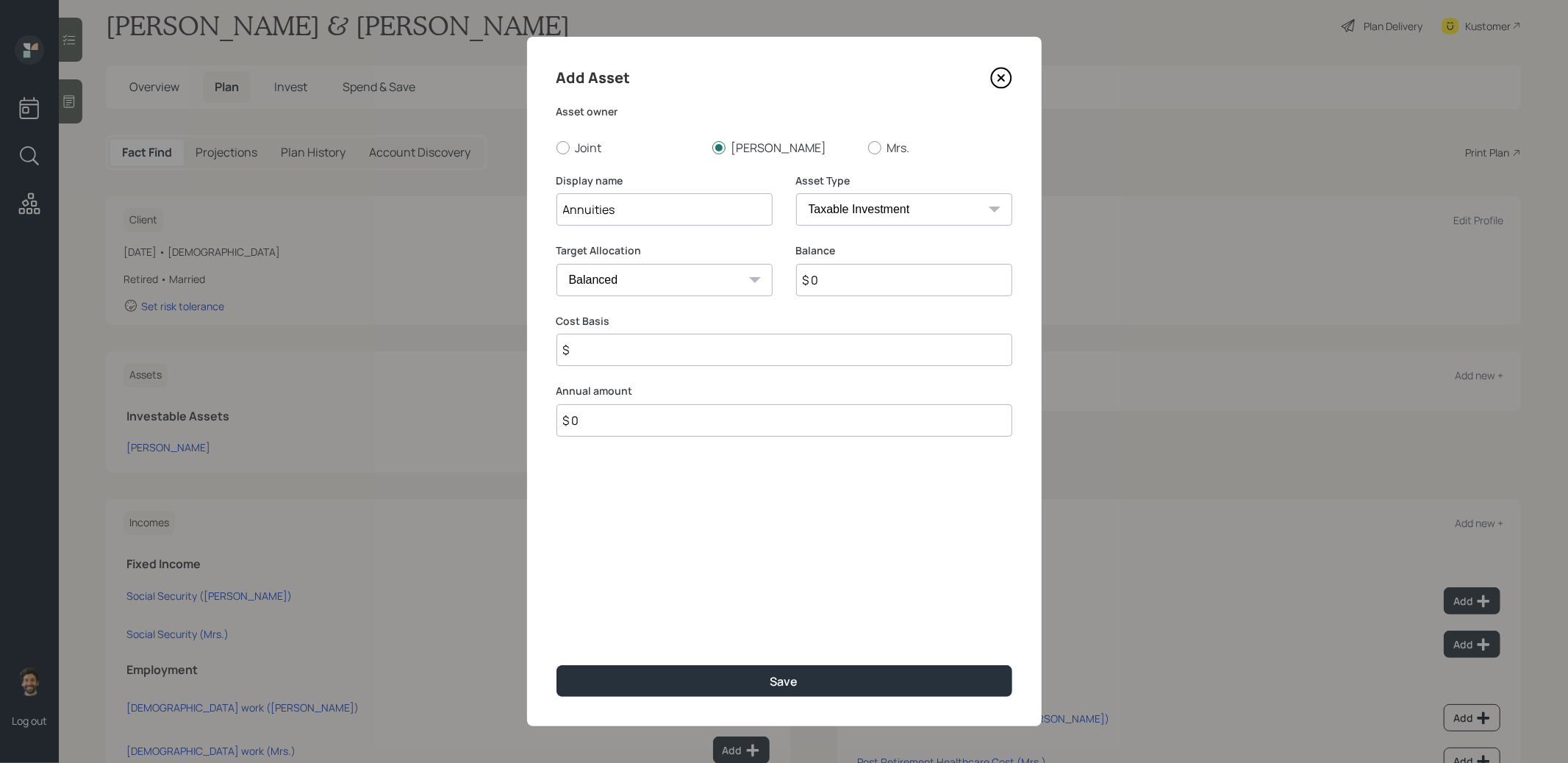
click at [834, 272] on input "$ 0" at bounding box center [904, 280] width 217 height 32
type input "$ 500,000"
click at [720, 621] on button "Save" at bounding box center [784, 680] width 455 height 32
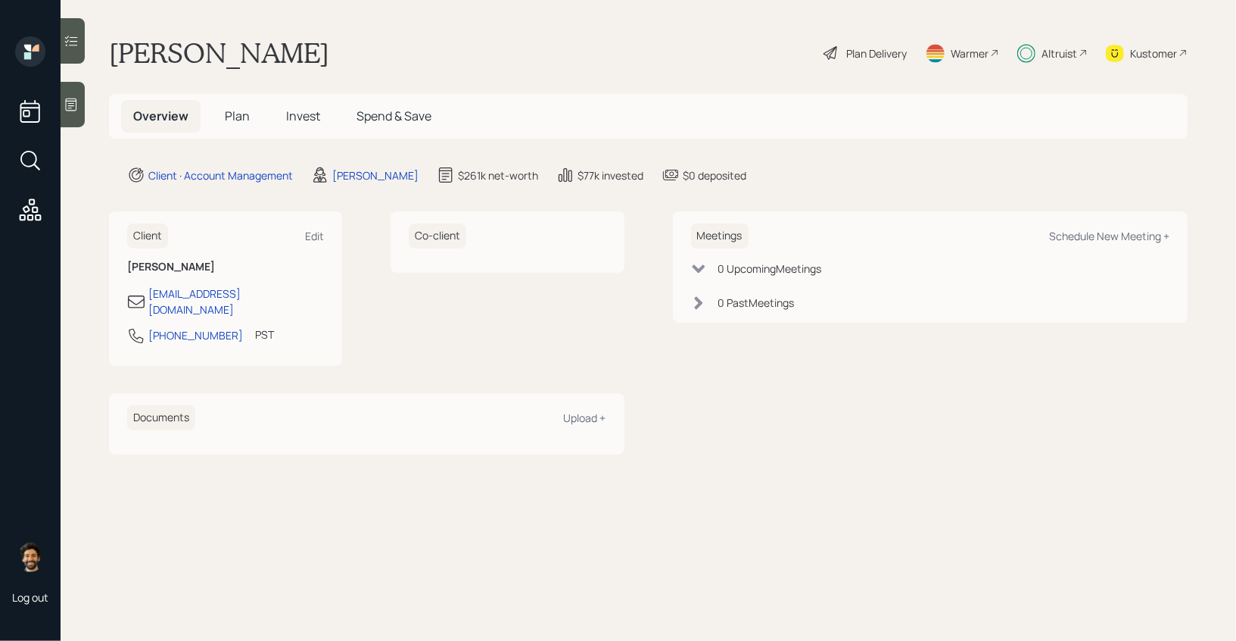
click at [1040, 60] on div "Altruist" at bounding box center [1053, 52] width 70 height 33
